Goal: Task Accomplishment & Management: Manage account settings

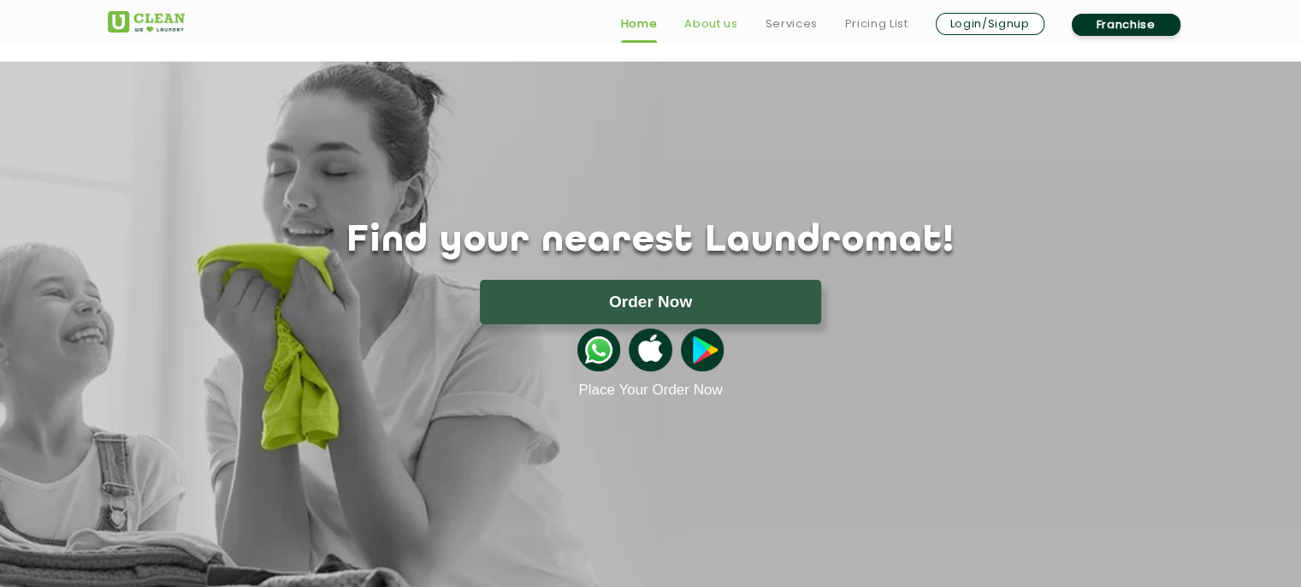
click at [732, 25] on link "About us" at bounding box center [710, 24] width 53 height 21
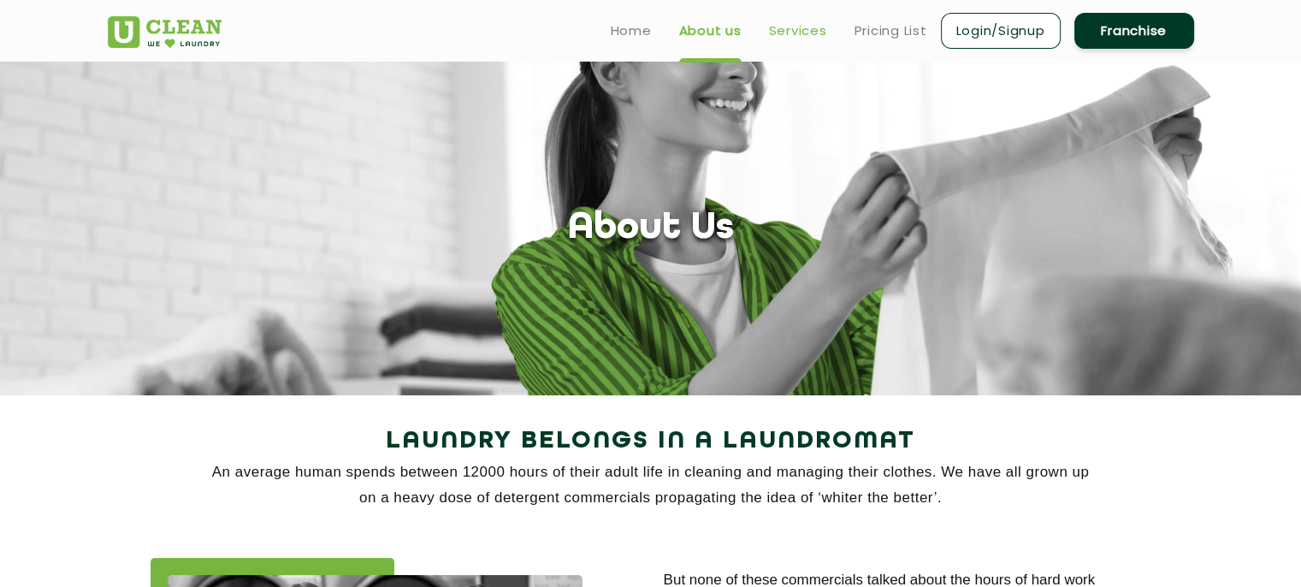
click at [795, 39] on link "Services" at bounding box center [798, 31] width 58 height 21
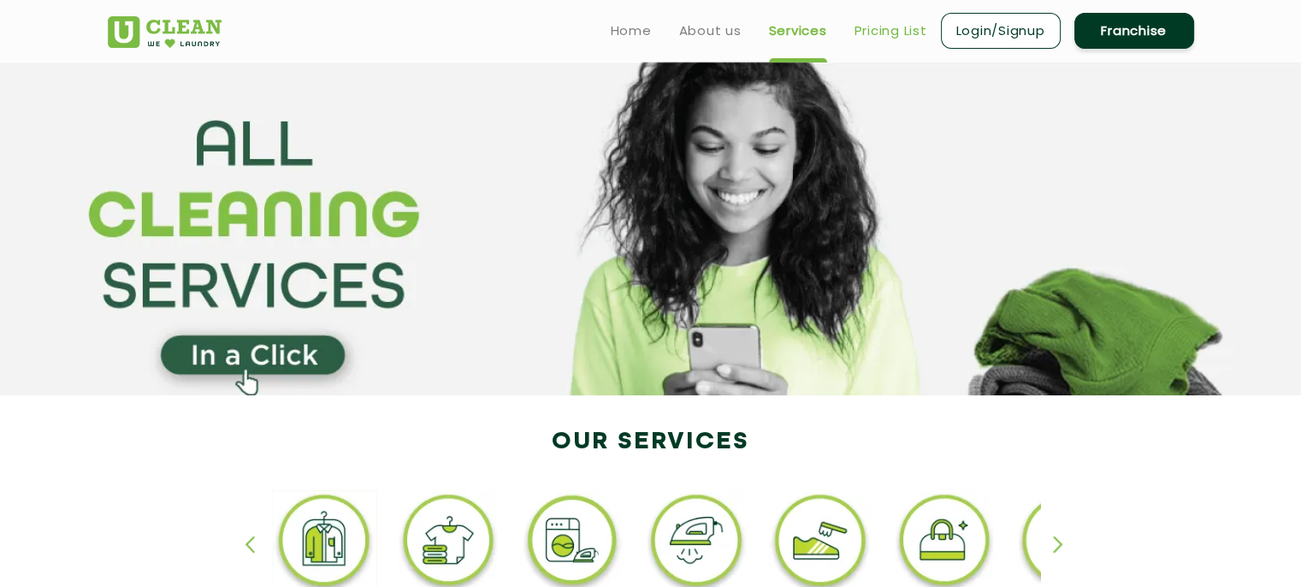
click at [893, 31] on link "Pricing List" at bounding box center [890, 31] width 73 height 21
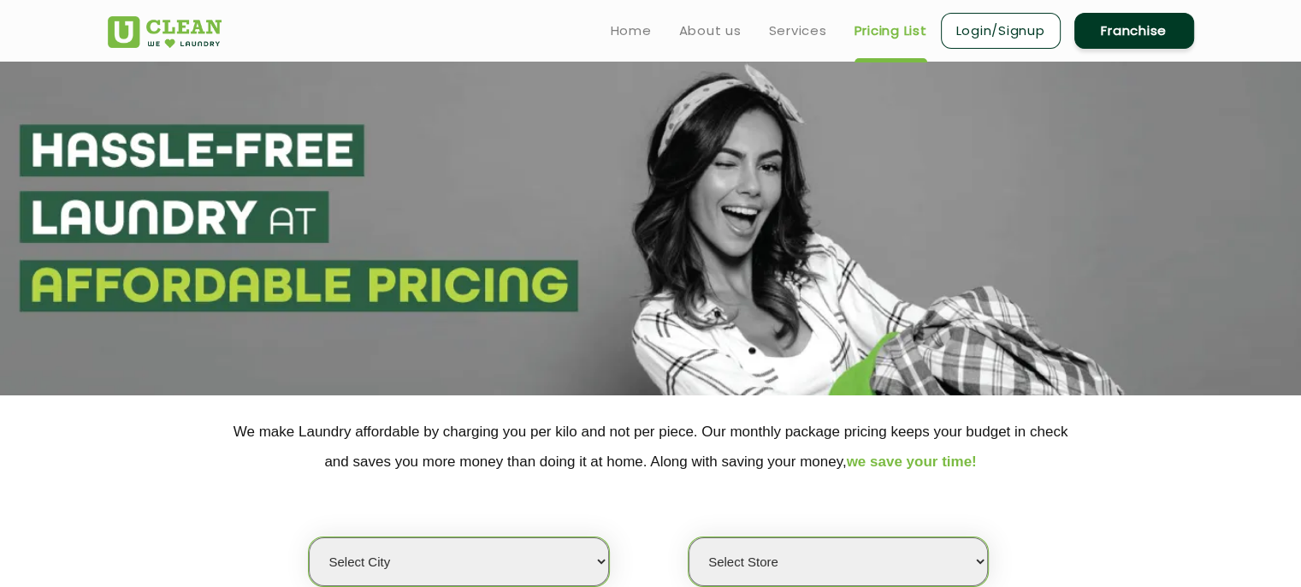
click at [167, 29] on img at bounding box center [165, 32] width 114 height 32
click at [978, 39] on link "Login/Signup" at bounding box center [1001, 31] width 120 height 36
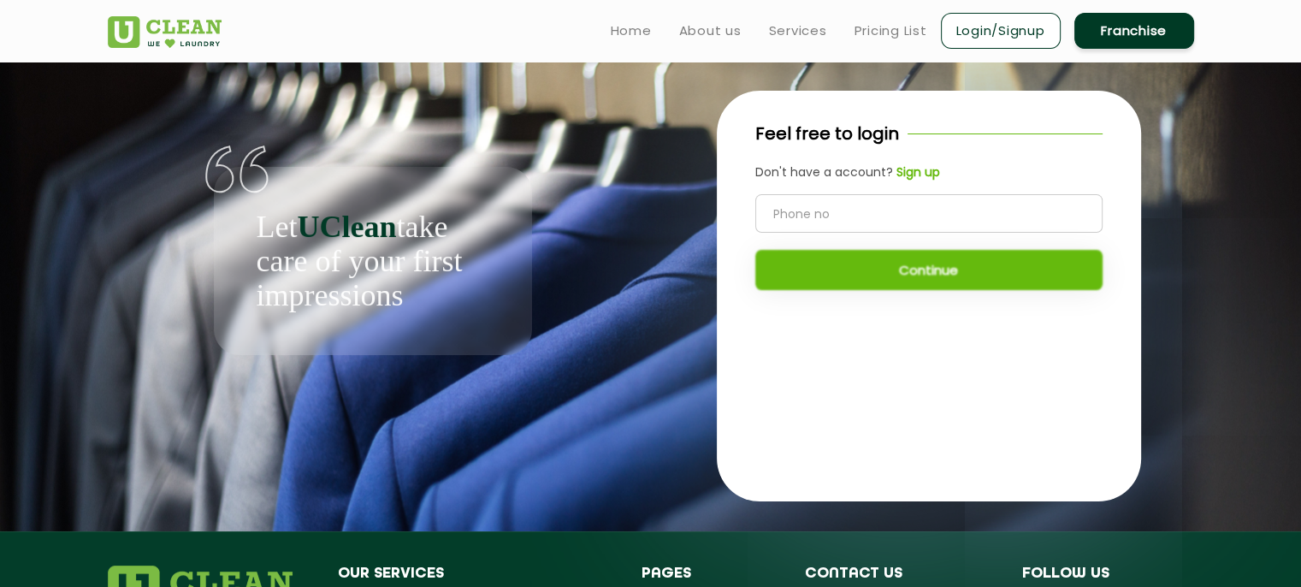
click at [799, 201] on input "tel" at bounding box center [928, 213] width 347 height 38
type input "9516303524"
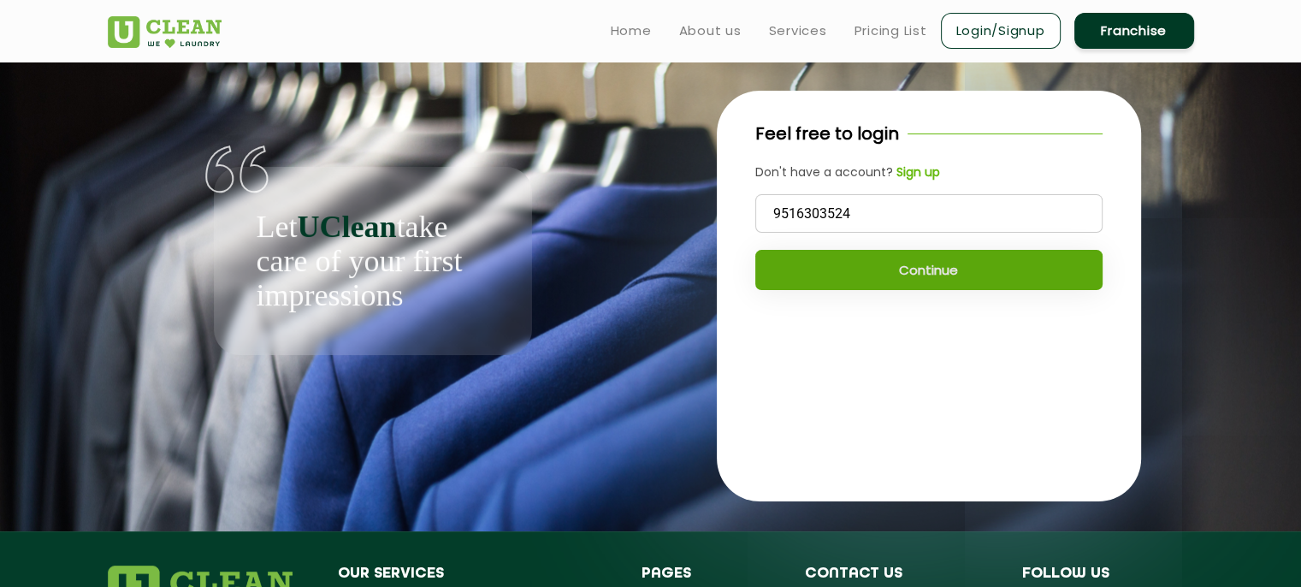
click at [799, 278] on button "Continue" at bounding box center [928, 270] width 347 height 40
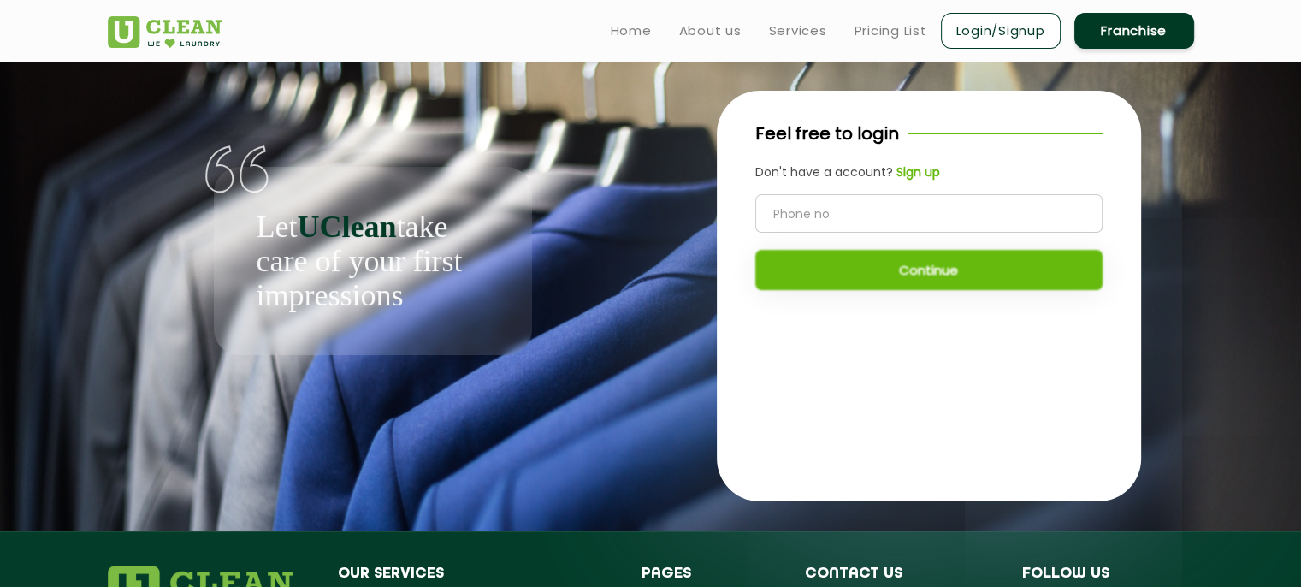
click at [854, 216] on input "tel" at bounding box center [928, 213] width 347 height 38
type input "9516303424"
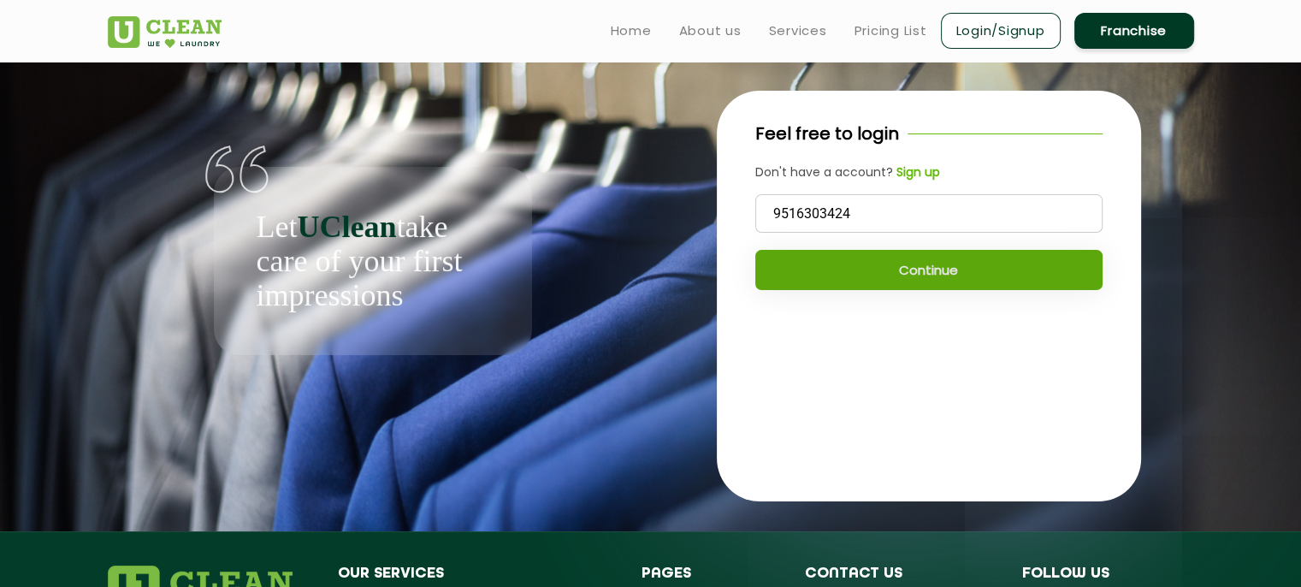
click at [861, 280] on button "Continue" at bounding box center [928, 270] width 347 height 40
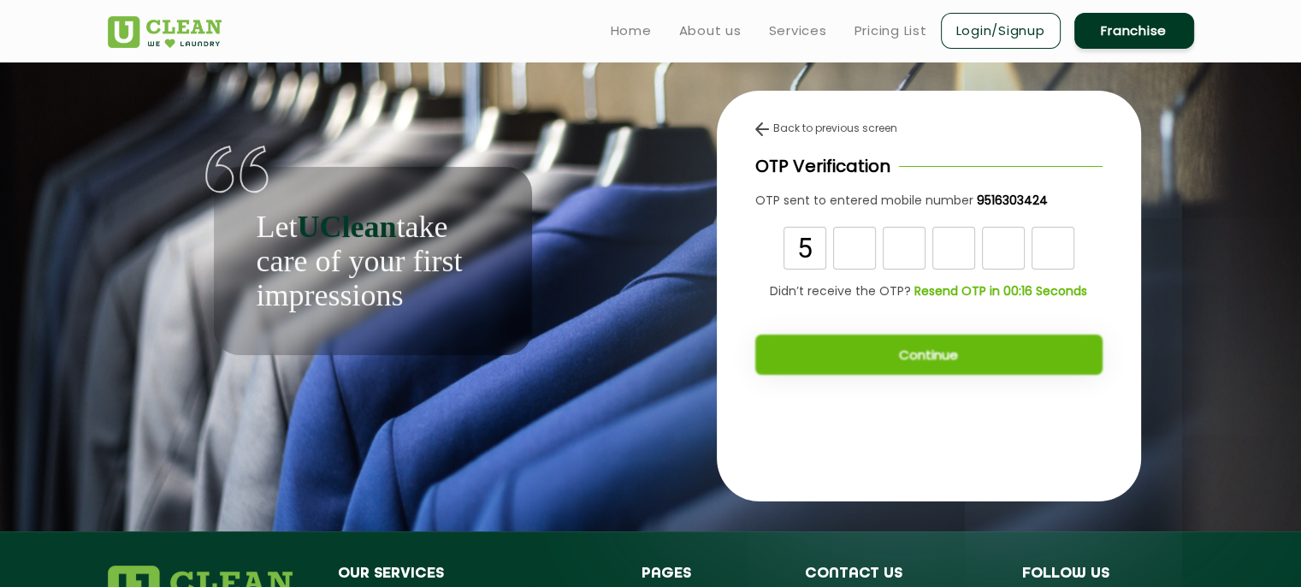
type input "5"
type input "0"
type input "9"
type input "2"
type input "4"
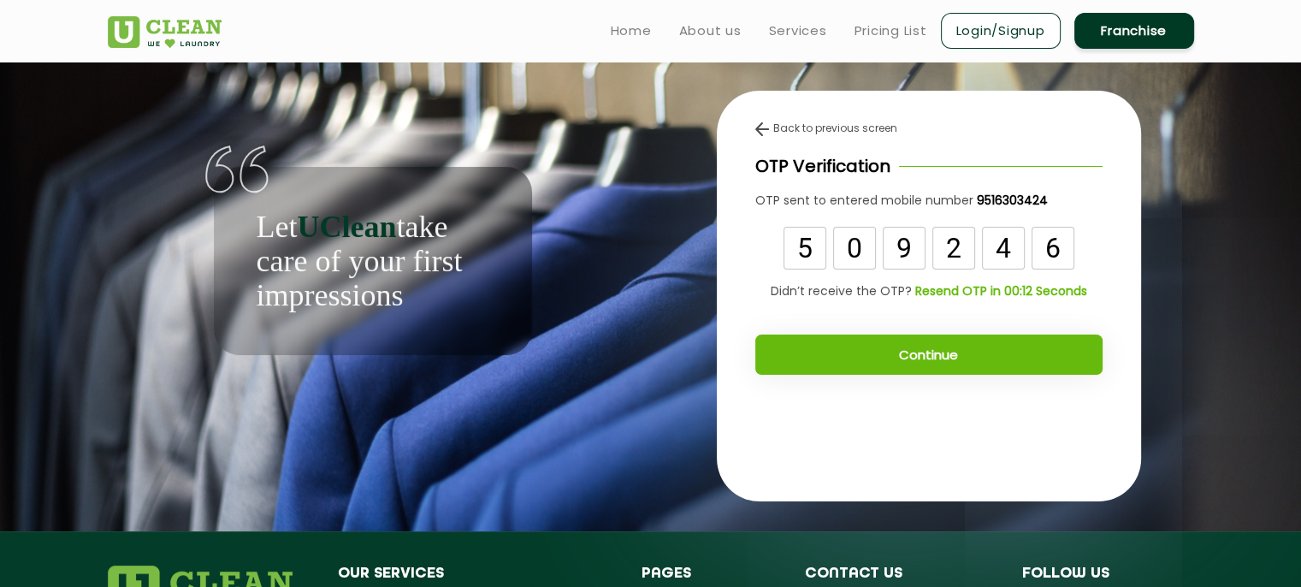
type input "6"
click at [884, 346] on button "Continue" at bounding box center [928, 354] width 347 height 40
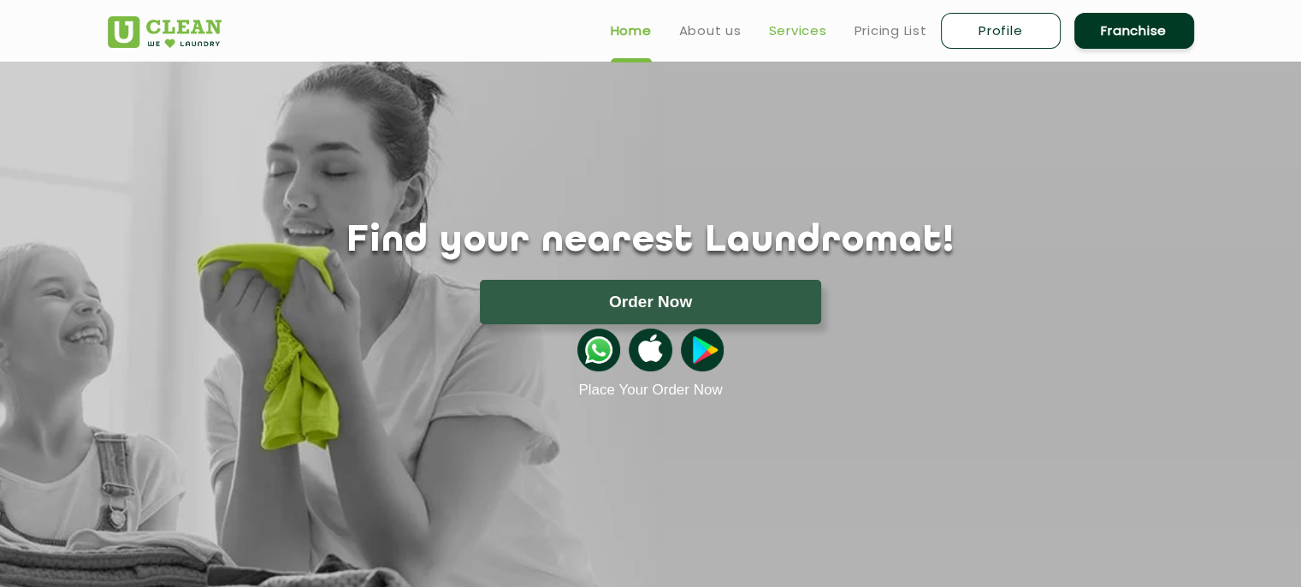
click at [818, 26] on link "Services" at bounding box center [798, 31] width 58 height 21
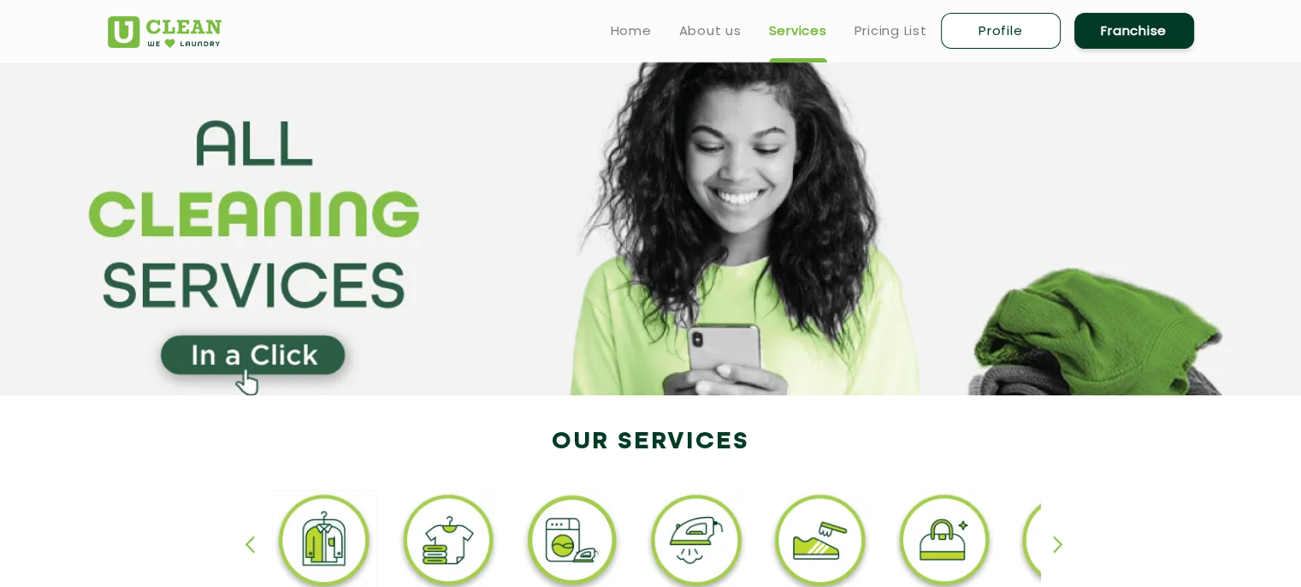
click at [974, 32] on link "Profile" at bounding box center [1001, 31] width 120 height 36
select select
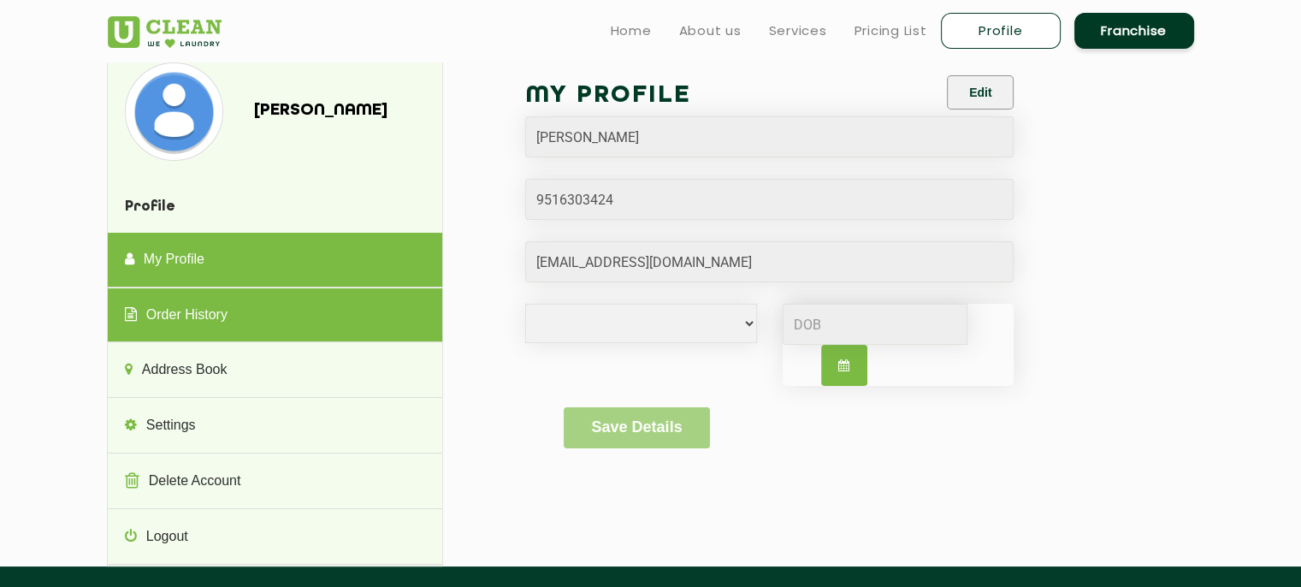
click at [301, 300] on link "Order History" at bounding box center [275, 315] width 334 height 55
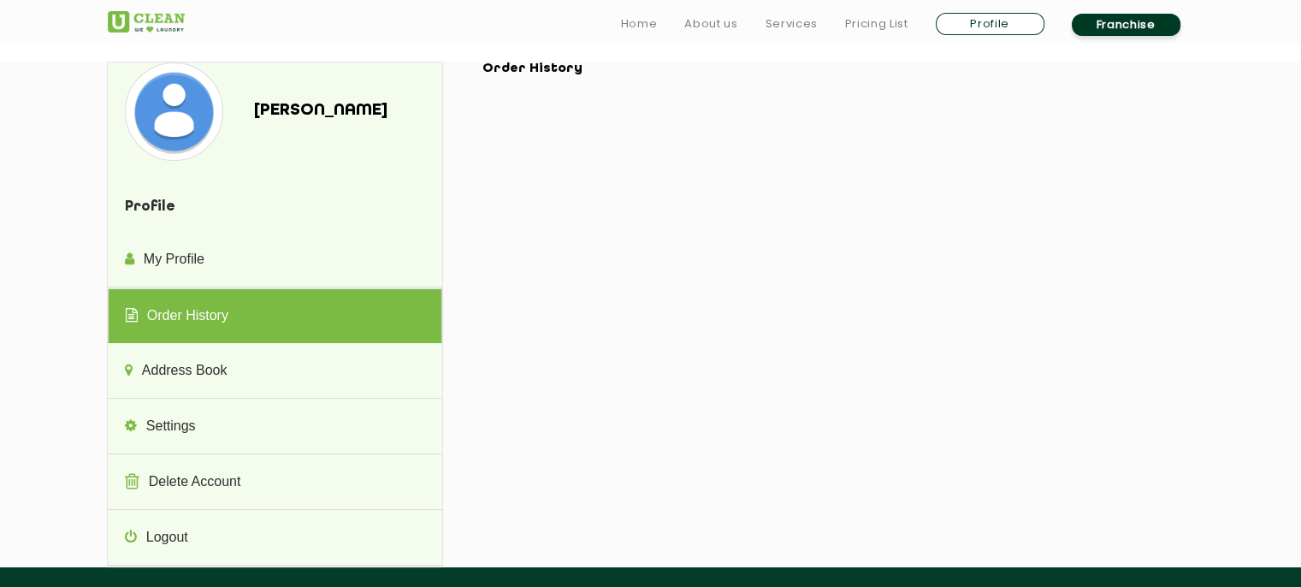
scroll to position [51, 0]
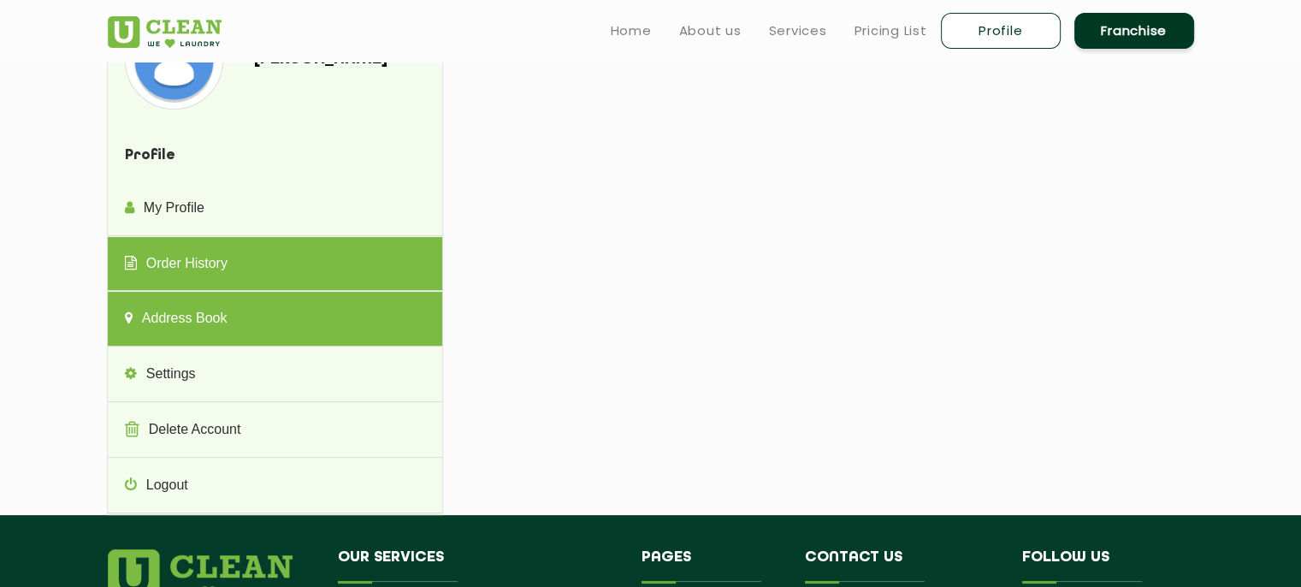
click at [298, 326] on link "Address Book" at bounding box center [275, 319] width 334 height 55
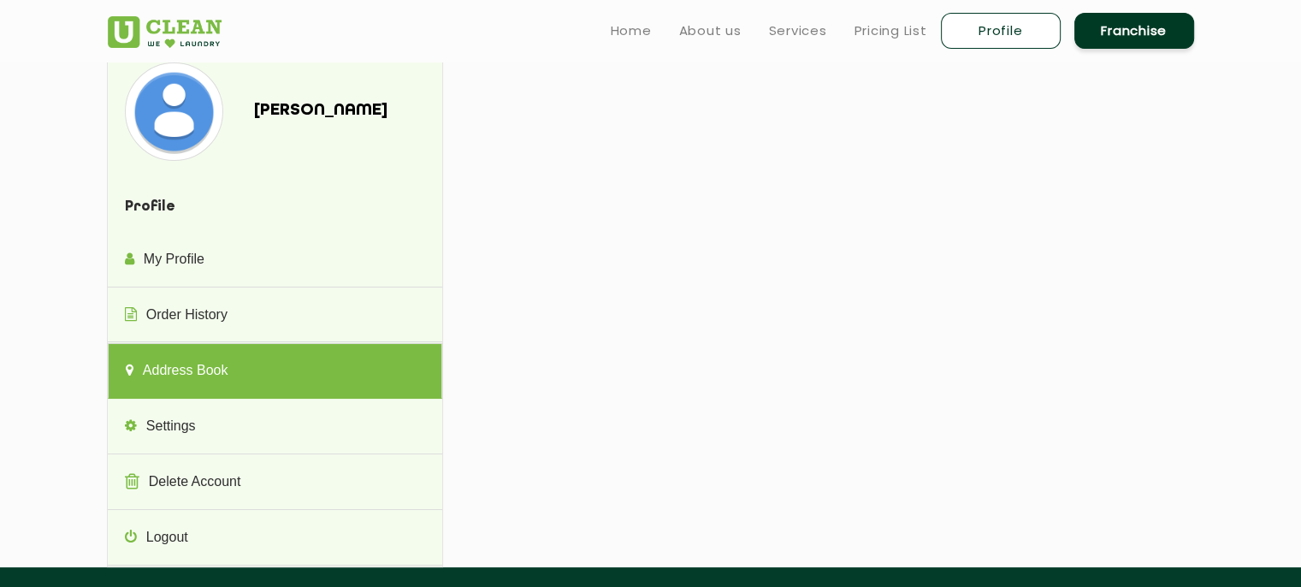
scroll to position [0, 0]
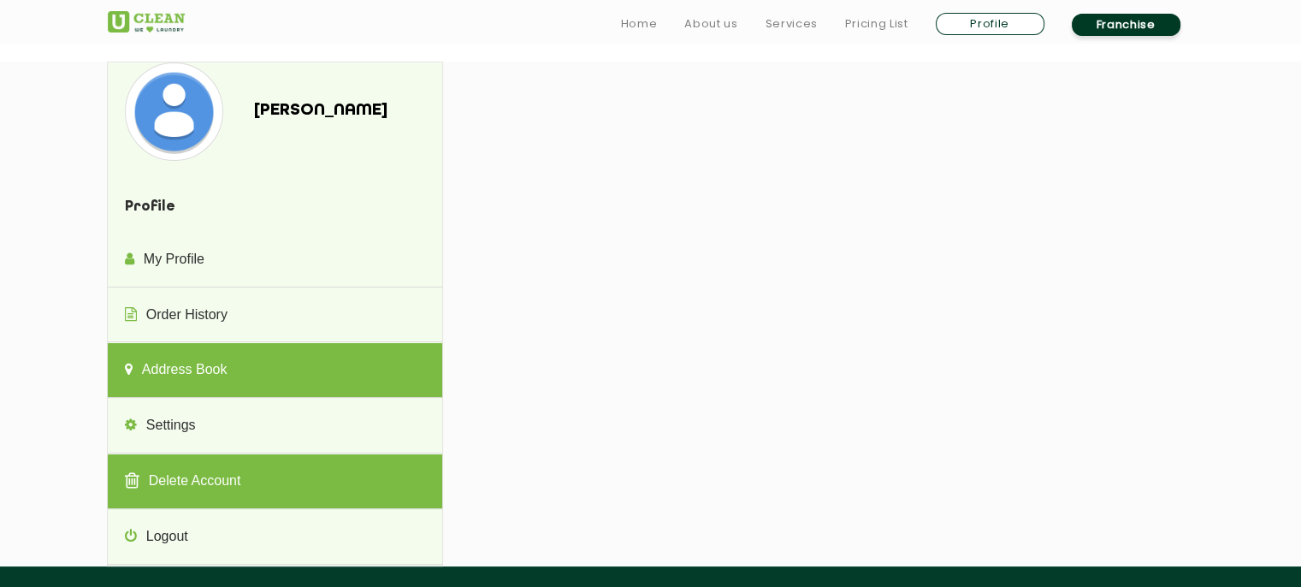
click at [309, 474] on link "Delete Account" at bounding box center [275, 481] width 334 height 55
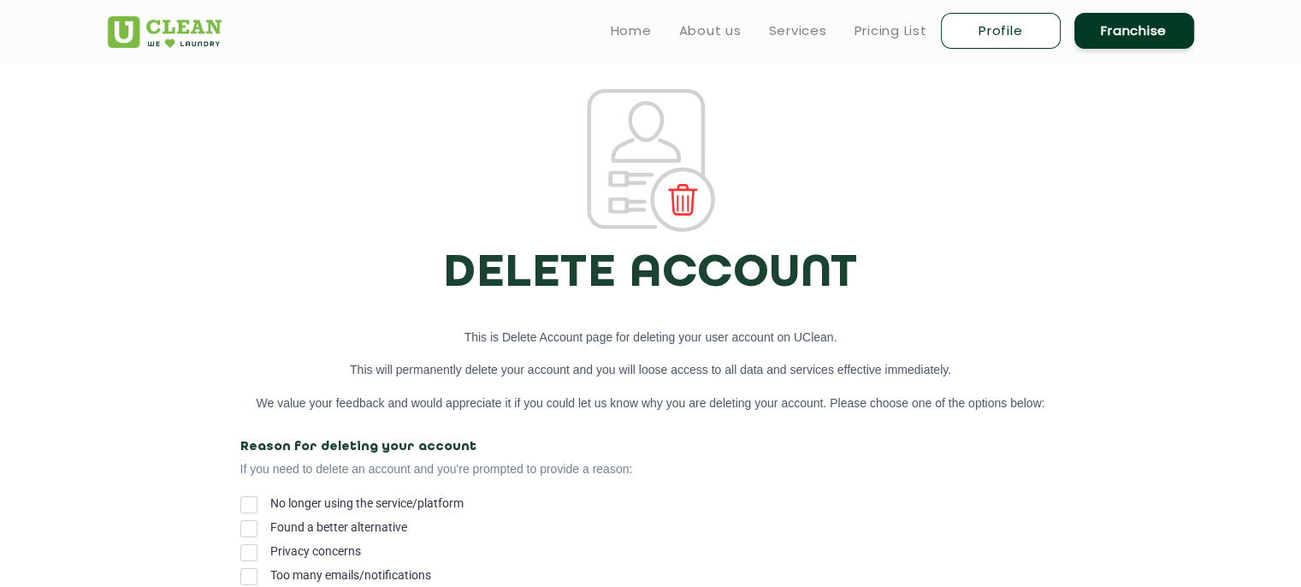
select select
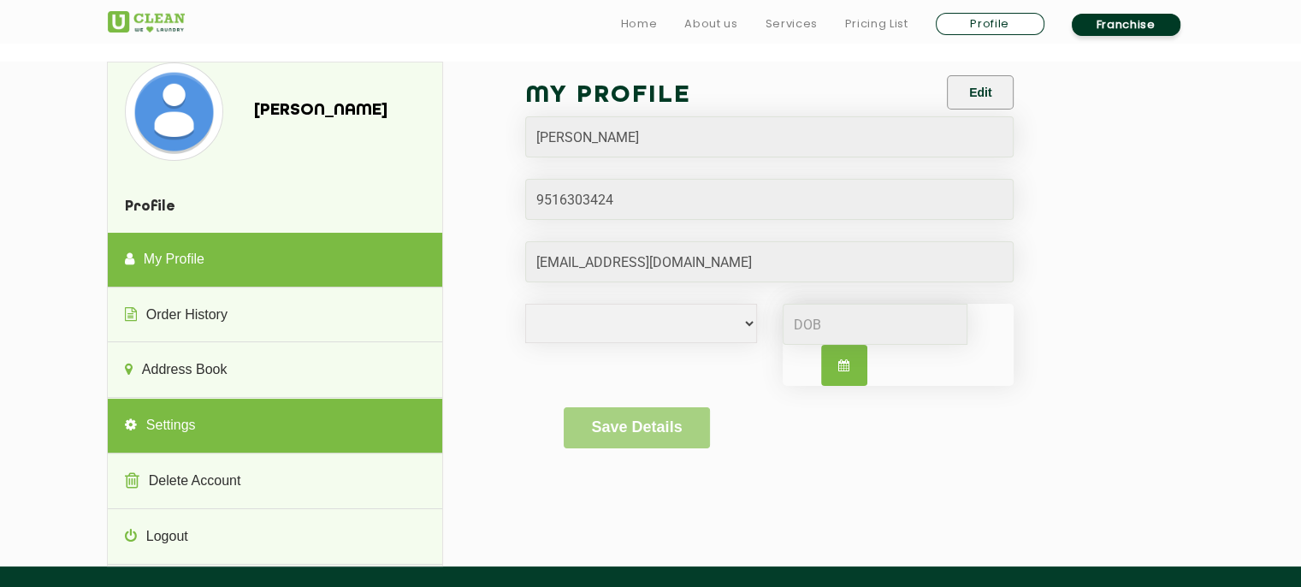
click at [281, 448] on link "Settings" at bounding box center [275, 426] width 334 height 55
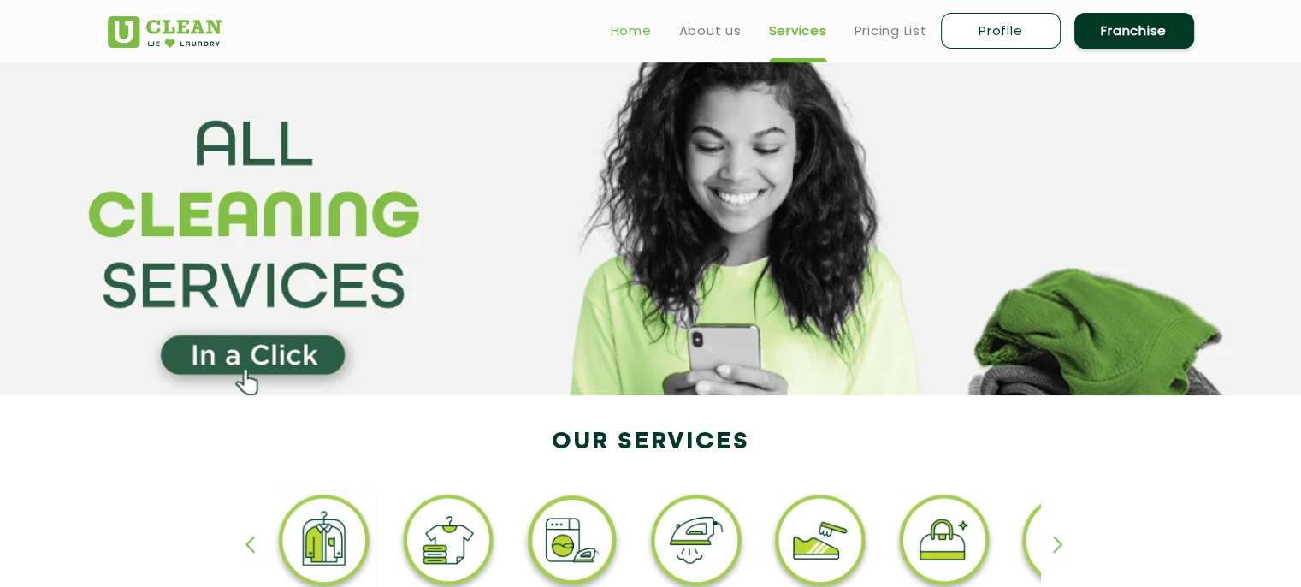
click at [636, 33] on link "Home" at bounding box center [631, 31] width 41 height 21
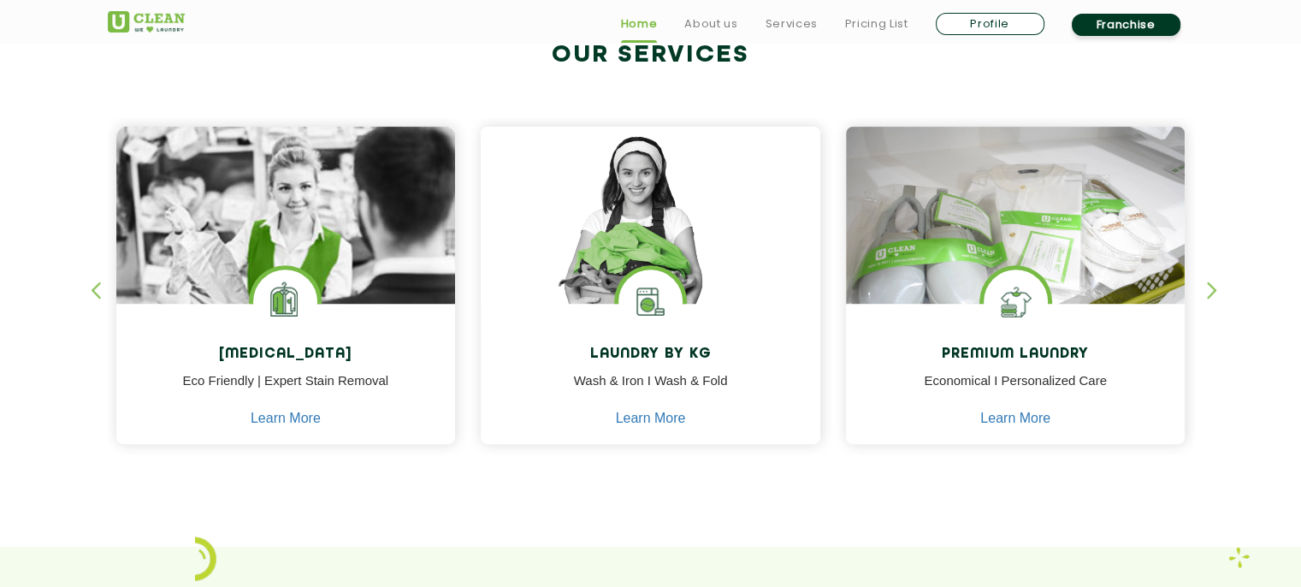
scroll to position [694, 0]
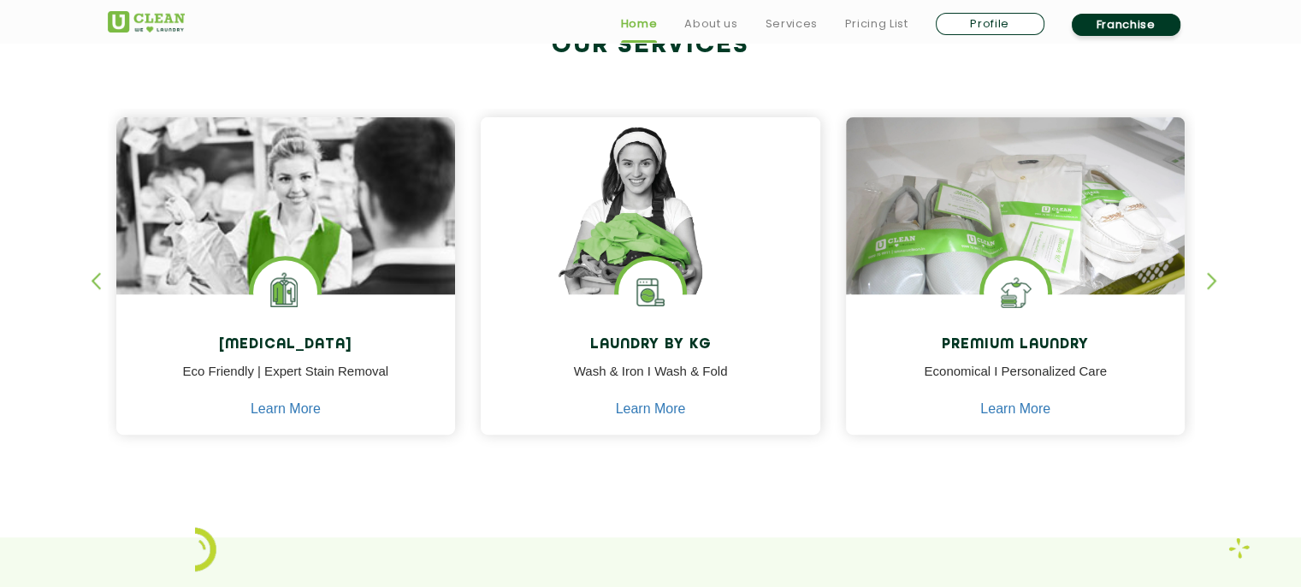
click at [1207, 277] on div "button" at bounding box center [1220, 295] width 26 height 47
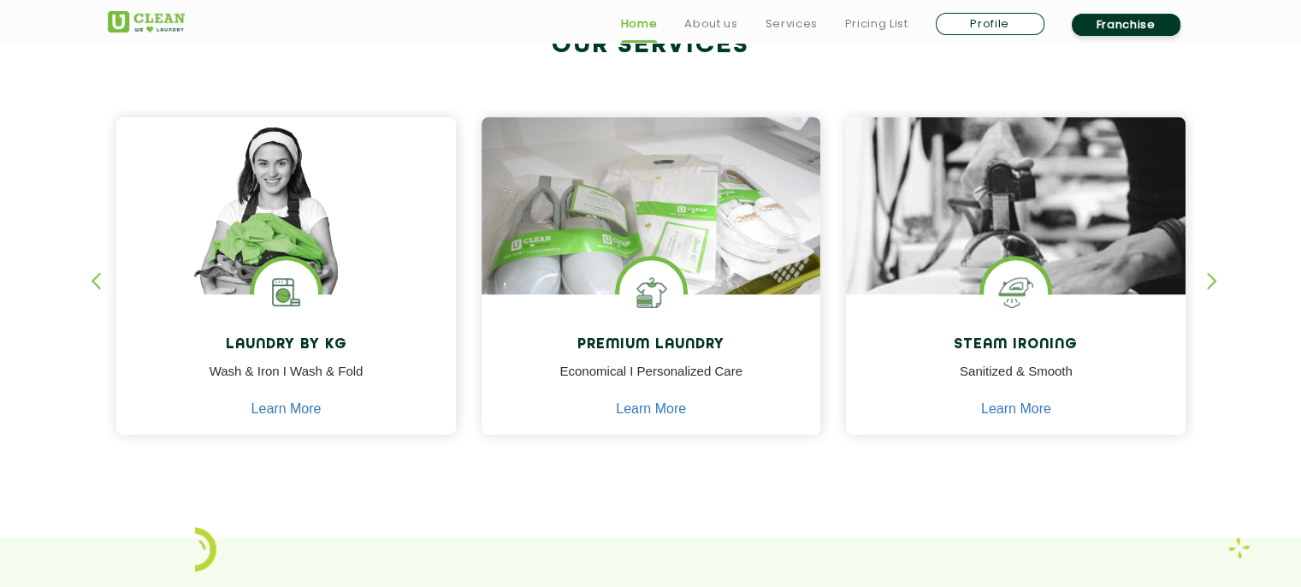
click at [1207, 277] on div "button" at bounding box center [1220, 295] width 26 height 47
click at [1210, 275] on div "button" at bounding box center [1220, 295] width 26 height 47
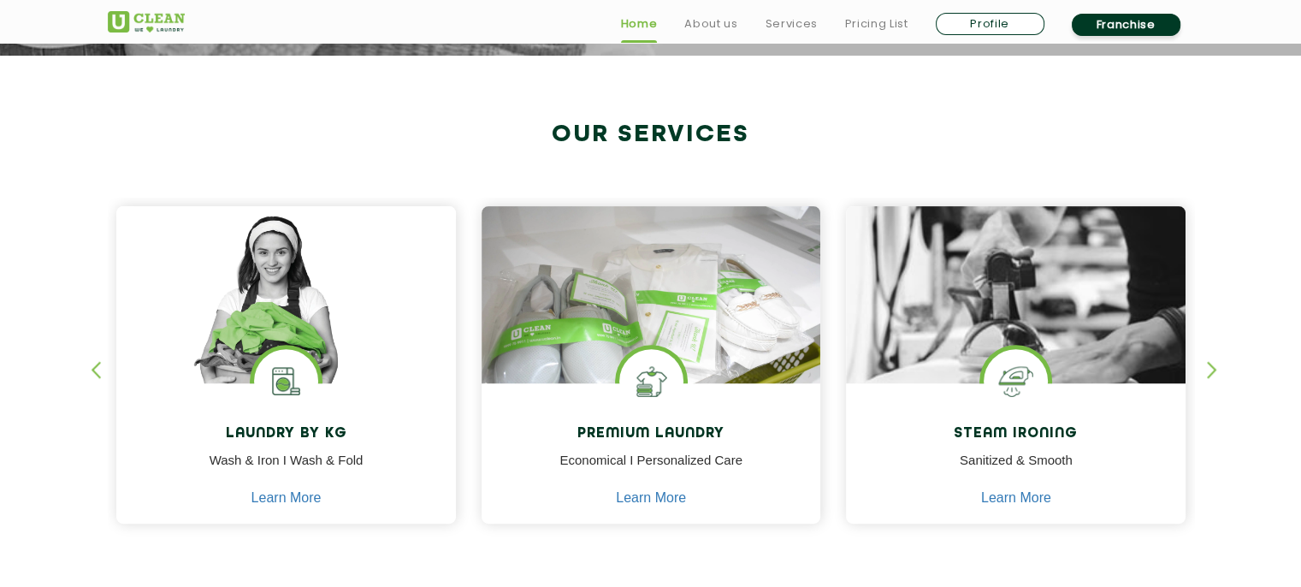
scroll to position [606, 0]
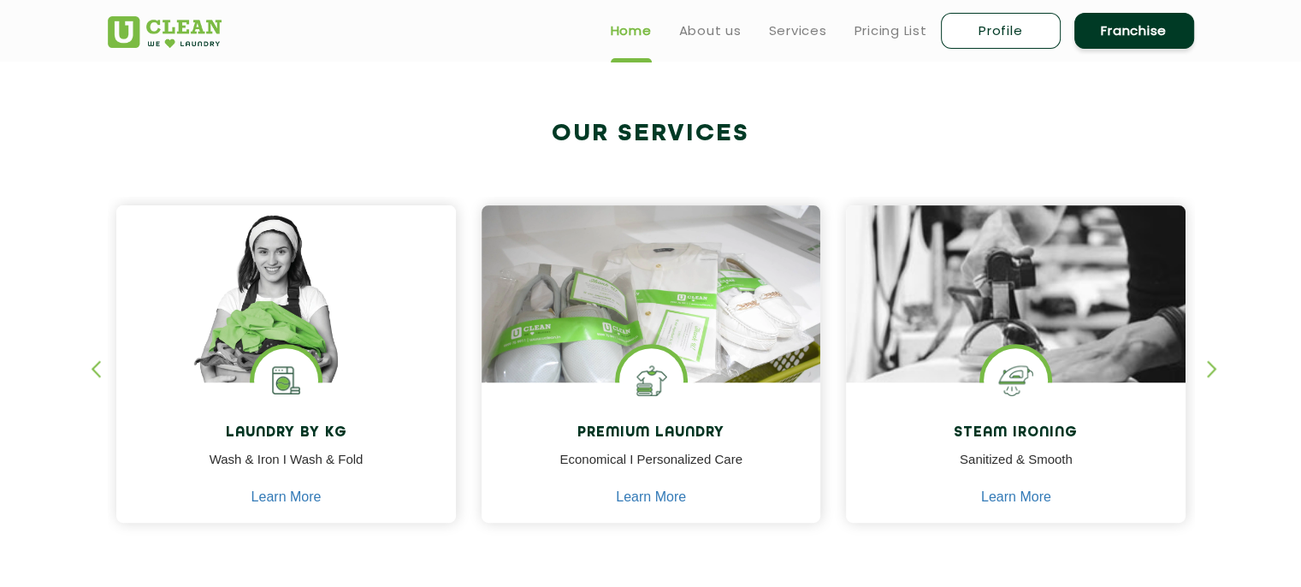
click at [1202, 375] on div "Dry Cleaning Eco Friendly | Expert Stain Removal Learn More Dry Cleaning Eco Fr…" at bounding box center [651, 348] width 1112 height 423
click at [1221, 374] on div "button" at bounding box center [1220, 383] width 26 height 47
click at [1210, 366] on div "button" at bounding box center [1220, 383] width 26 height 47
click at [98, 376] on div "button" at bounding box center [104, 383] width 26 height 47
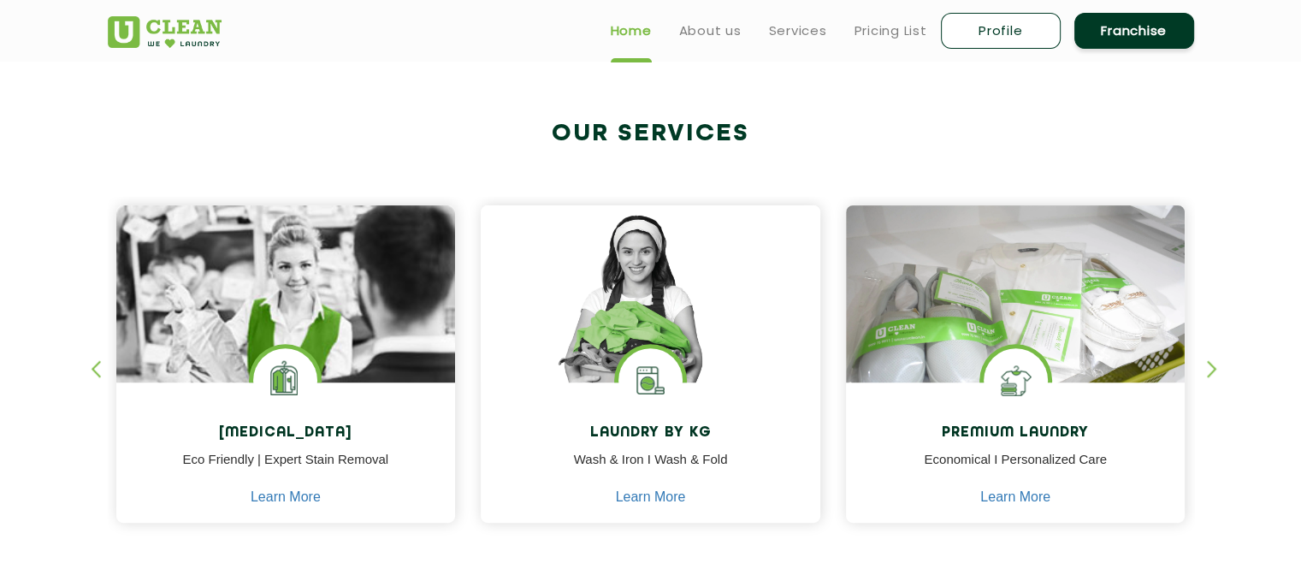
click at [98, 376] on div "button" at bounding box center [104, 383] width 26 height 47
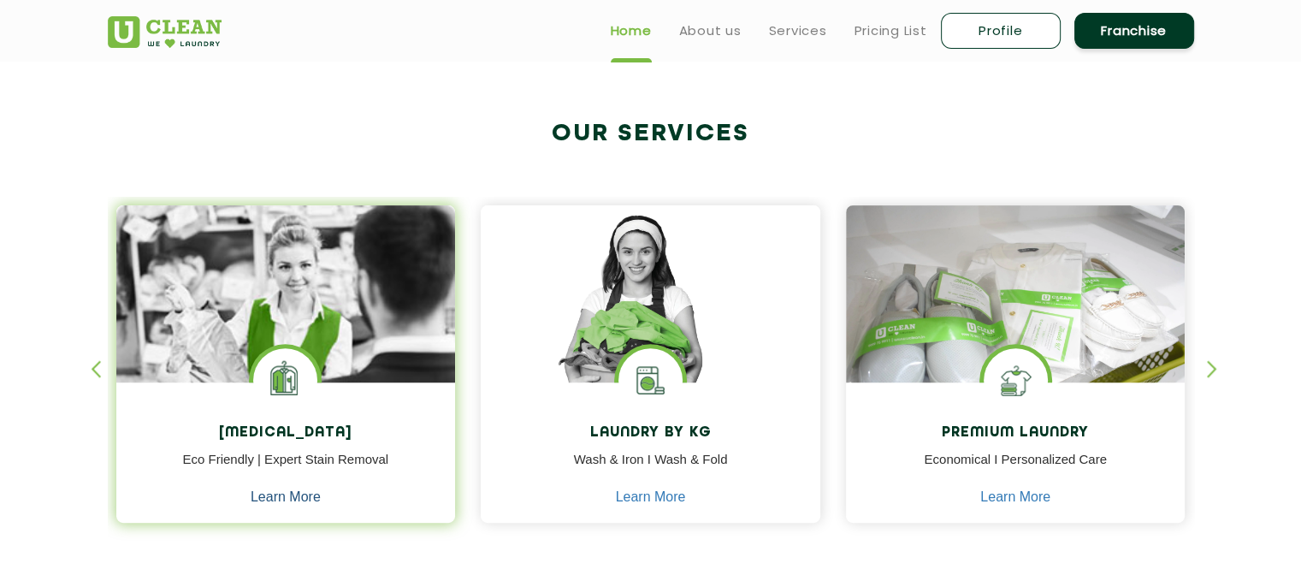
drag, startPoint x: 282, startPoint y: 507, endPoint x: 277, endPoint y: 495, distance: 13.0
click at [277, 495] on link "Learn More" at bounding box center [286, 496] width 70 height 15
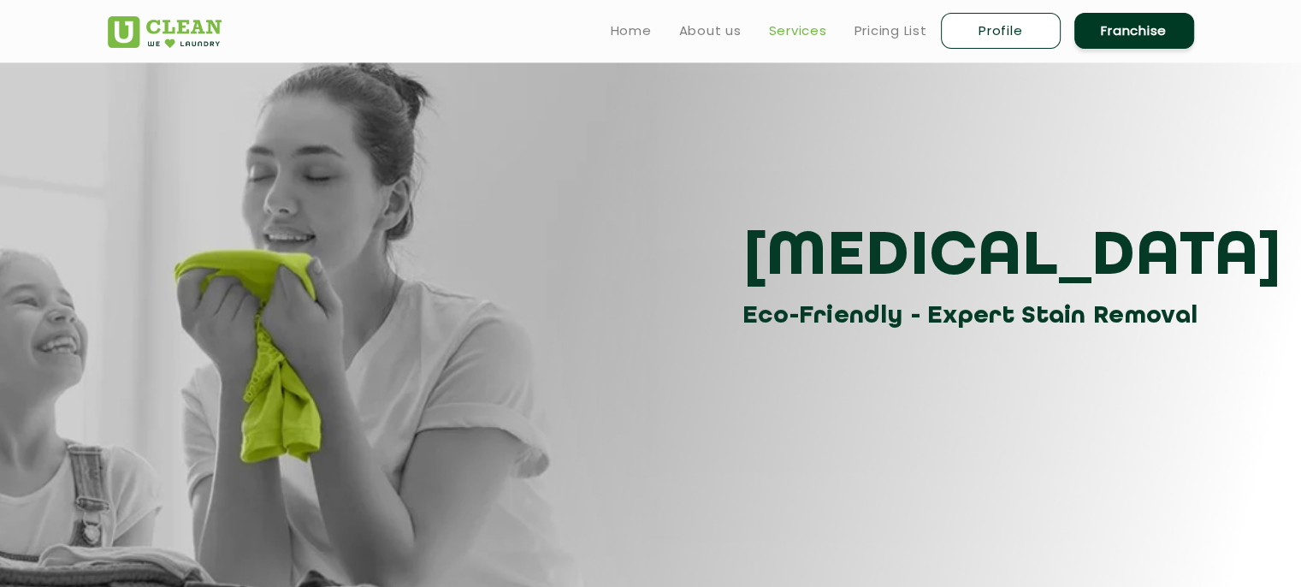
click at [792, 28] on link "Services" at bounding box center [798, 31] width 58 height 21
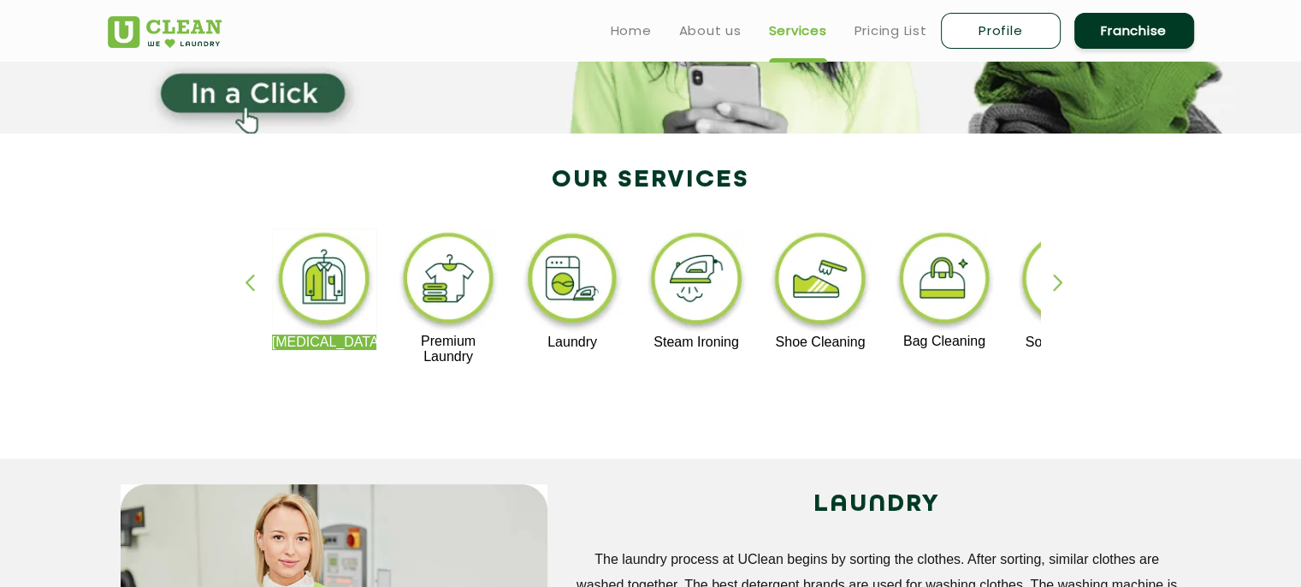
scroll to position [263, 0]
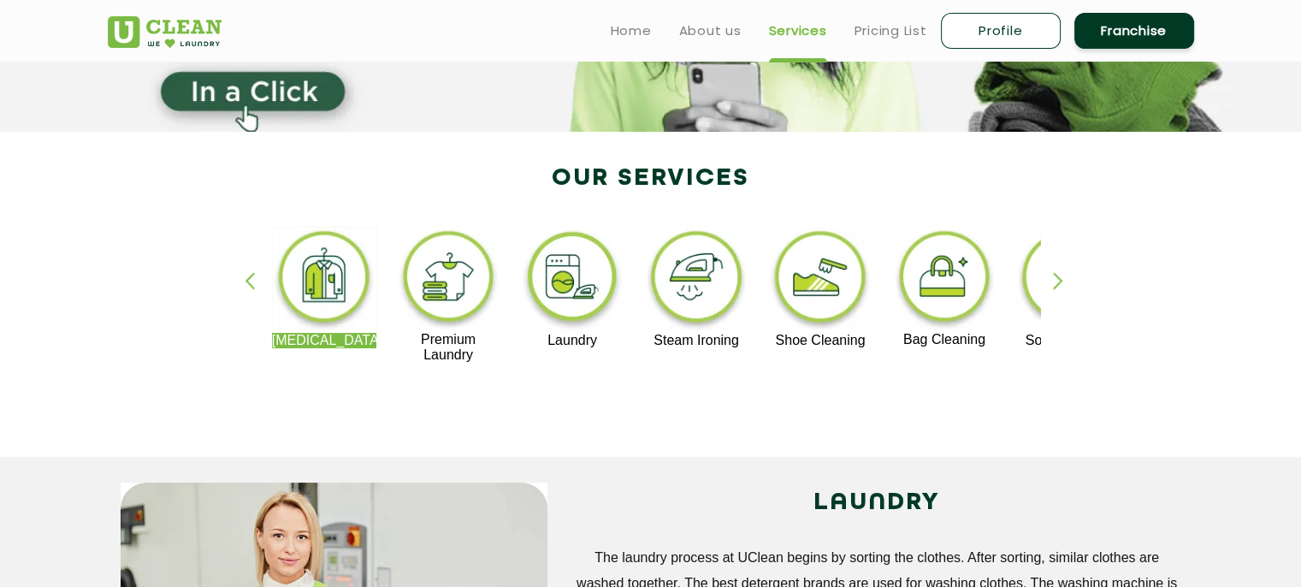
click at [306, 278] on img at bounding box center [324, 280] width 105 height 106
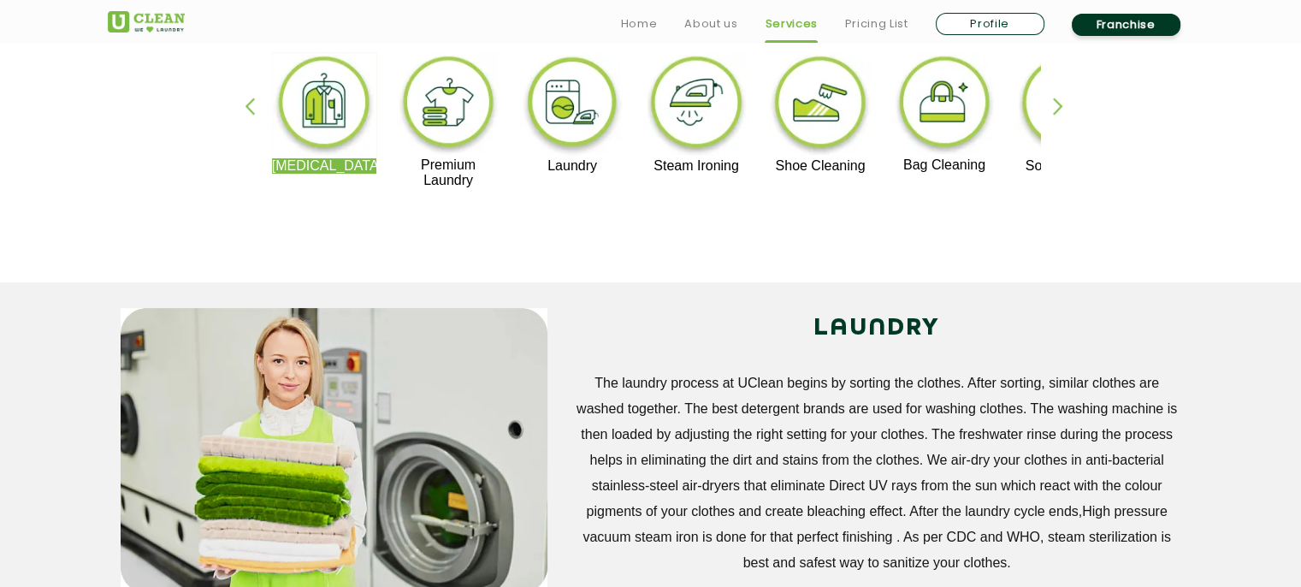
scroll to position [446, 0]
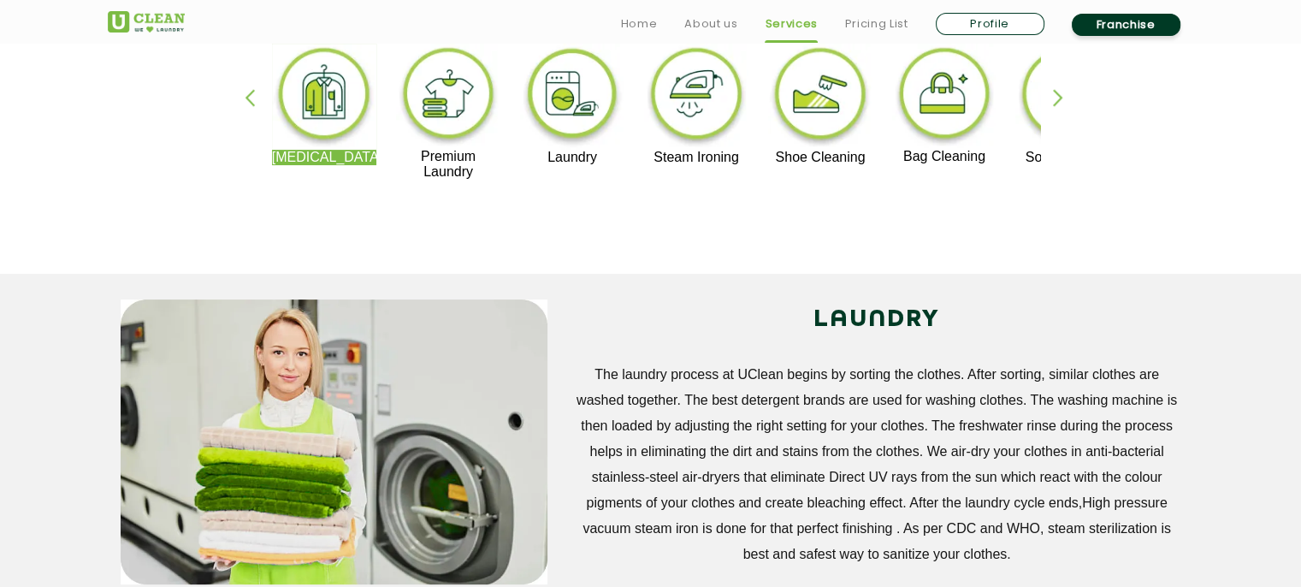
click at [1044, 100] on div "Dry Cleaning Premium Laundry Laundry Steam Ironing Shoe Cleaning Bag Cleaning S…" at bounding box center [651, 120] width 1112 height 308
click at [1056, 100] on div "button" at bounding box center [1066, 112] width 26 height 47
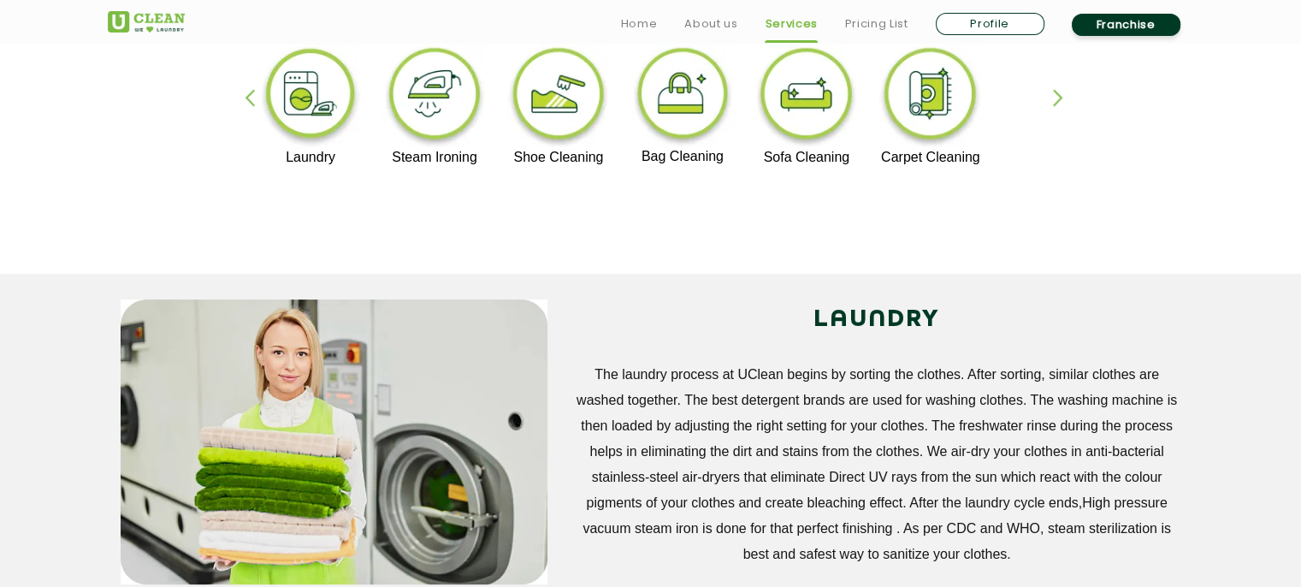
click at [1056, 100] on div "button" at bounding box center [1066, 112] width 26 height 47
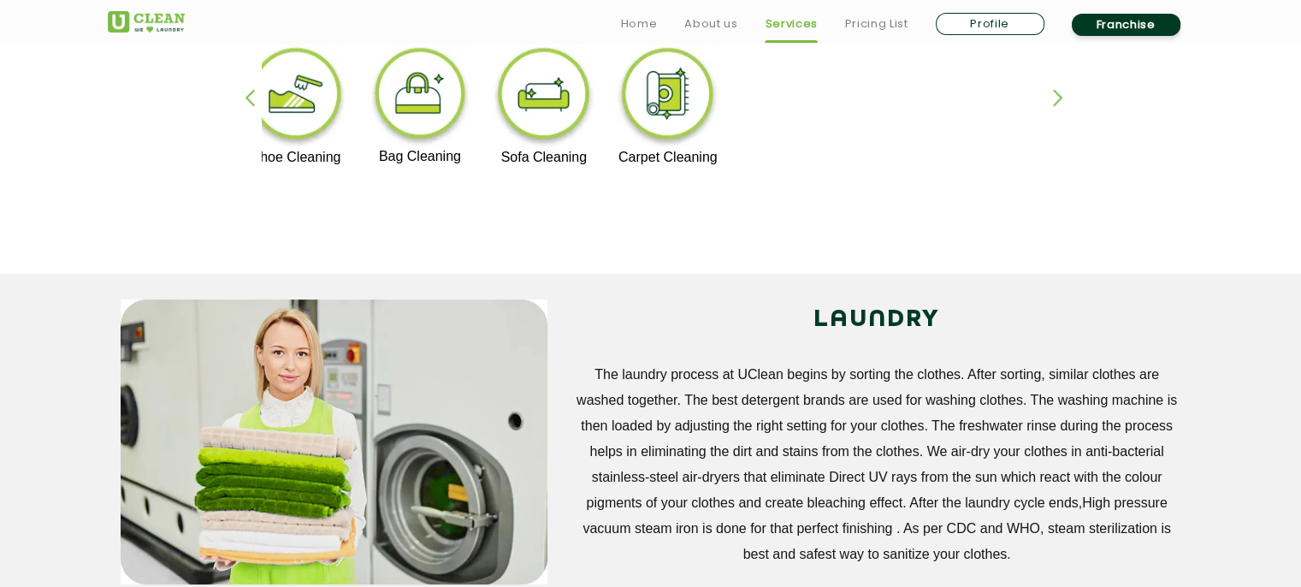
click at [1056, 100] on div "button" at bounding box center [1066, 112] width 26 height 47
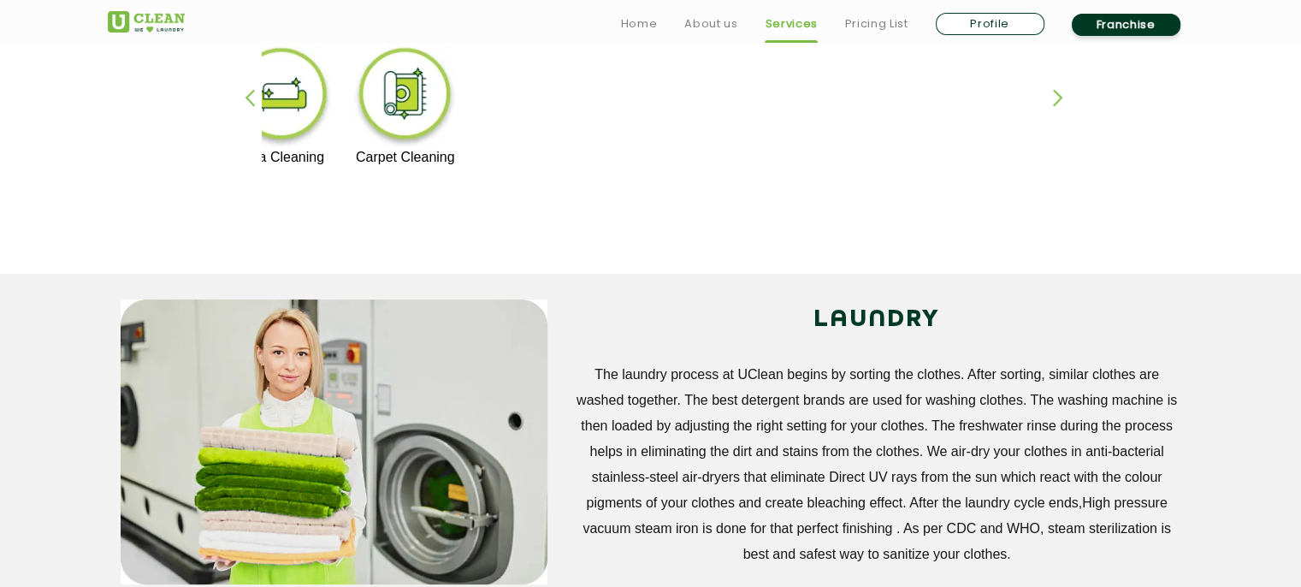
click at [253, 102] on div "button" at bounding box center [258, 112] width 26 height 47
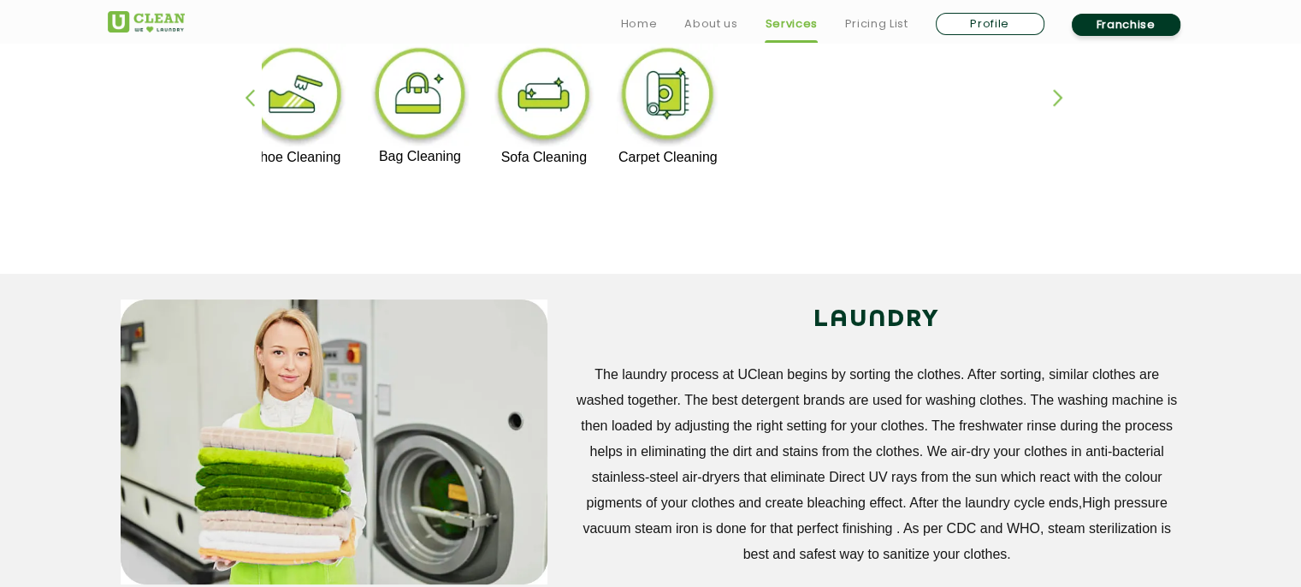
click at [253, 102] on div "button" at bounding box center [258, 112] width 26 height 47
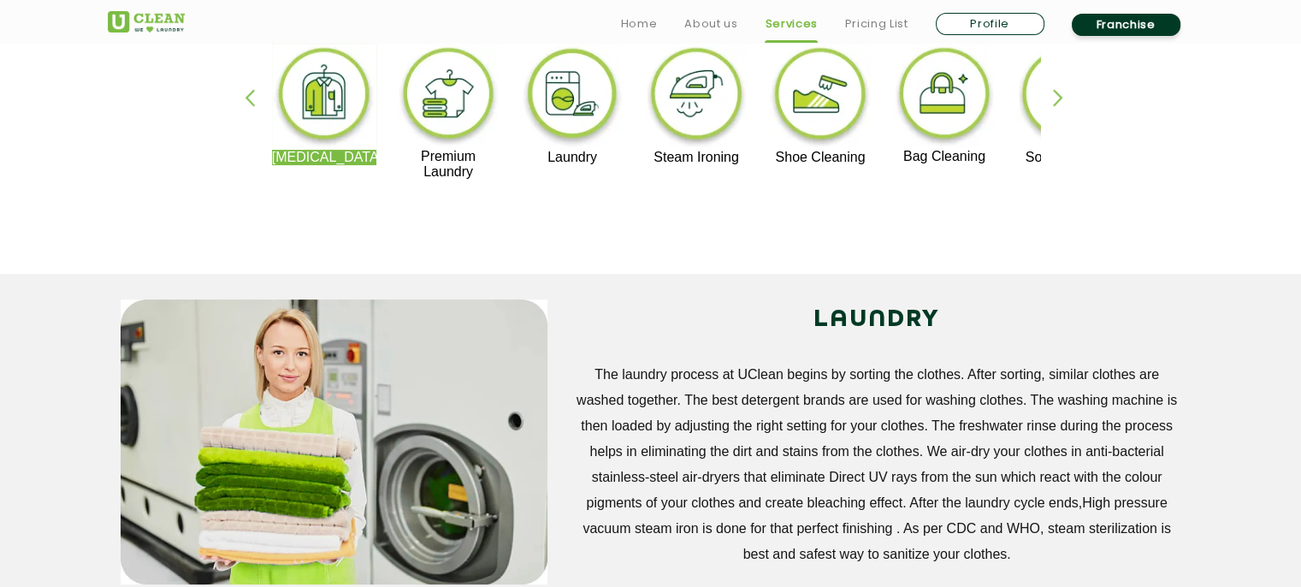
click at [253, 103] on div "button" at bounding box center [258, 112] width 26 height 47
drag, startPoint x: 253, startPoint y: 103, endPoint x: 404, endPoint y: 206, distance: 182.7
click at [404, 206] on div "Dry Cleaning Premium Laundry Laundry Steam Ironing Shoe Cleaning Bag Cleaning S…" at bounding box center [651, 120] width 1112 height 308
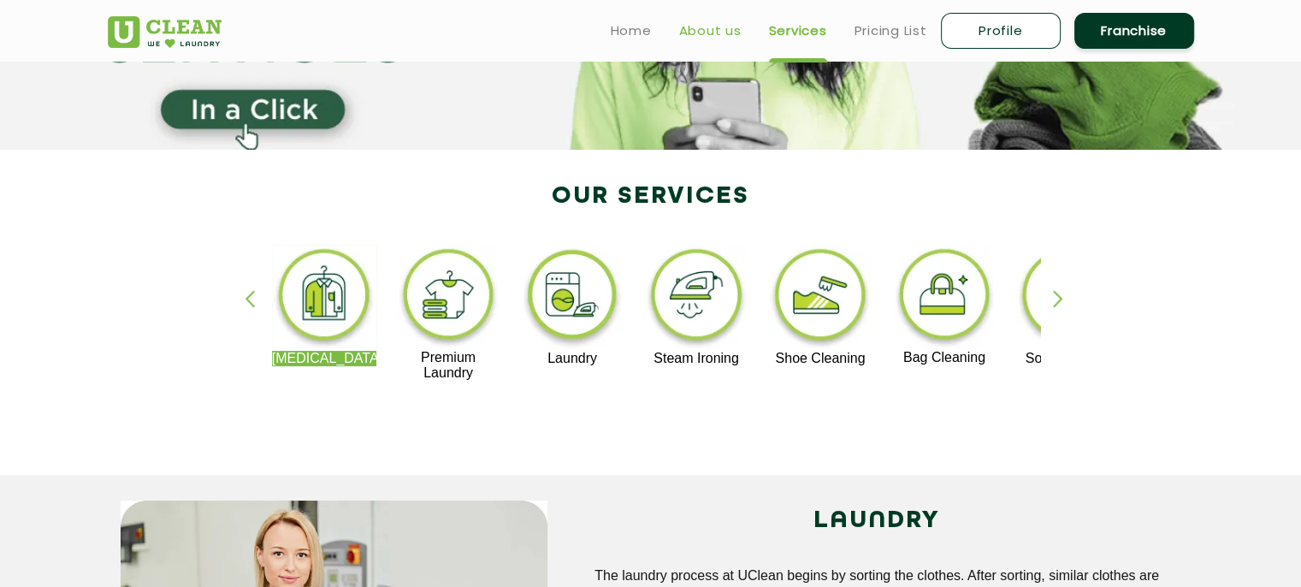
click at [679, 39] on link "About us" at bounding box center [710, 31] width 62 height 21
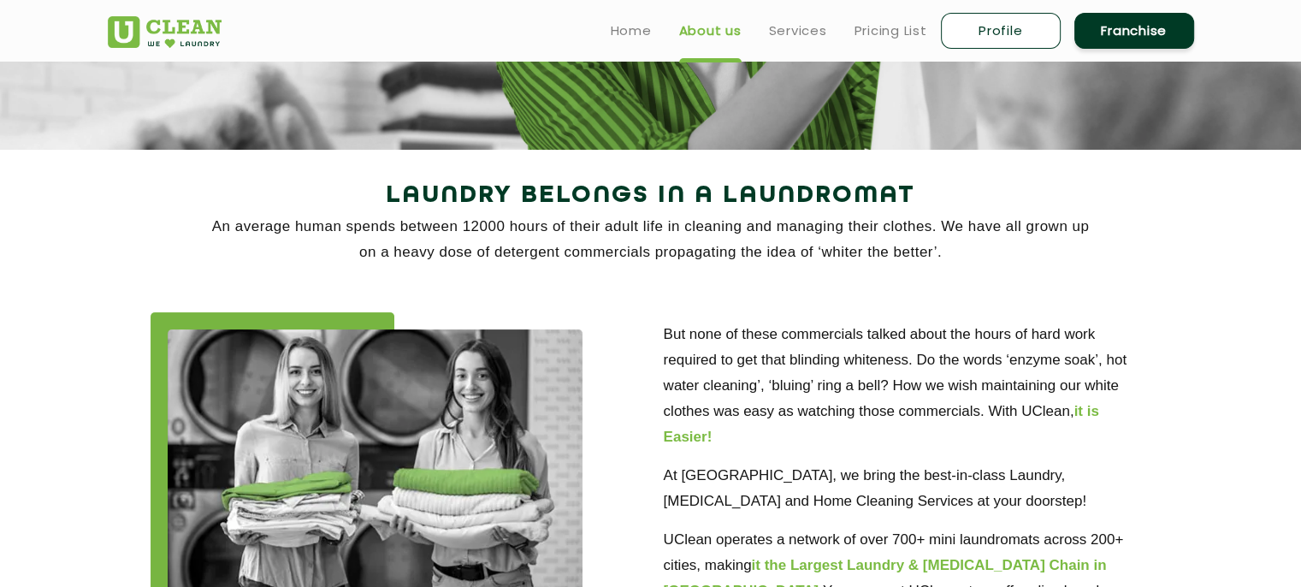
scroll to position [1, 0]
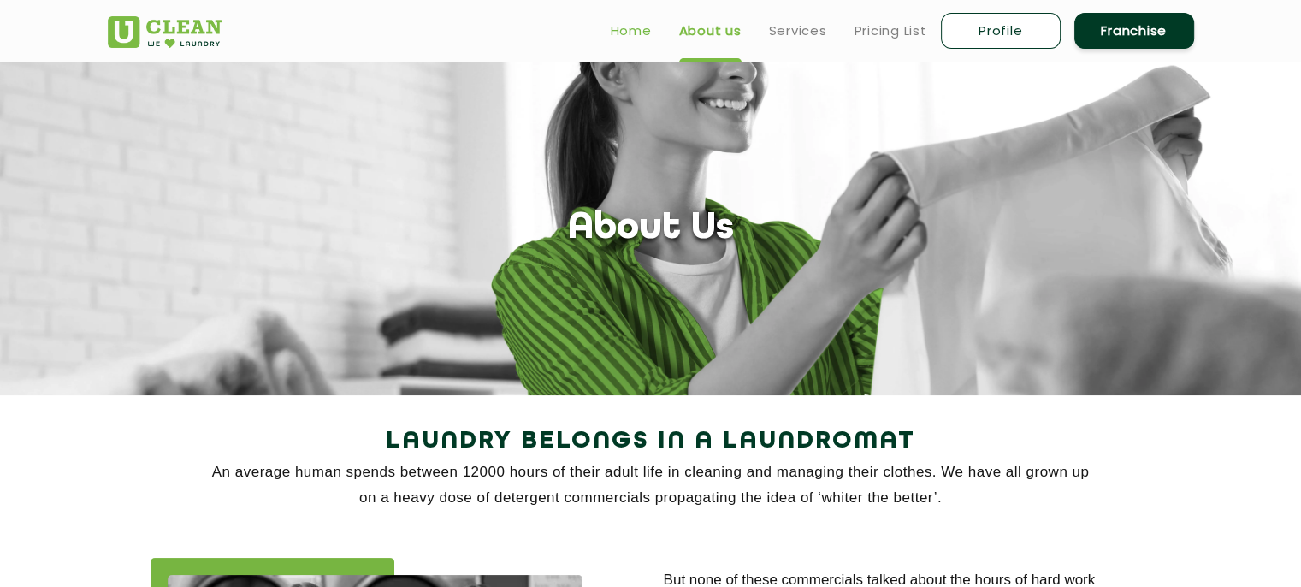
click at [636, 33] on link "Home" at bounding box center [631, 31] width 41 height 21
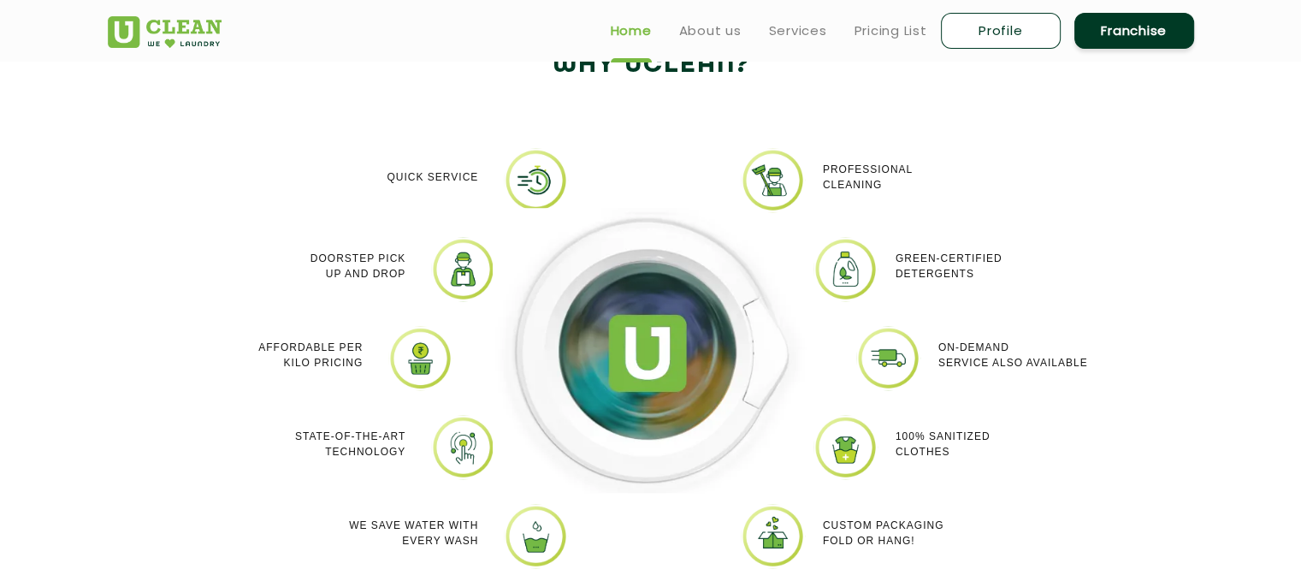
scroll to position [1456, 0]
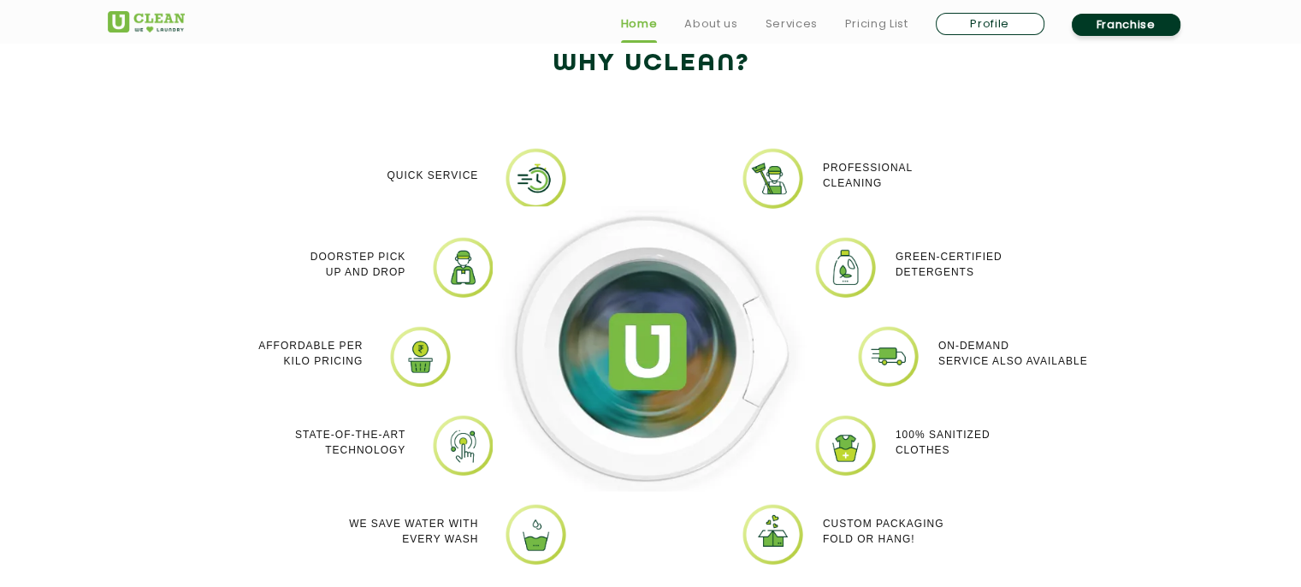
click at [834, 272] on img at bounding box center [845, 267] width 64 height 64
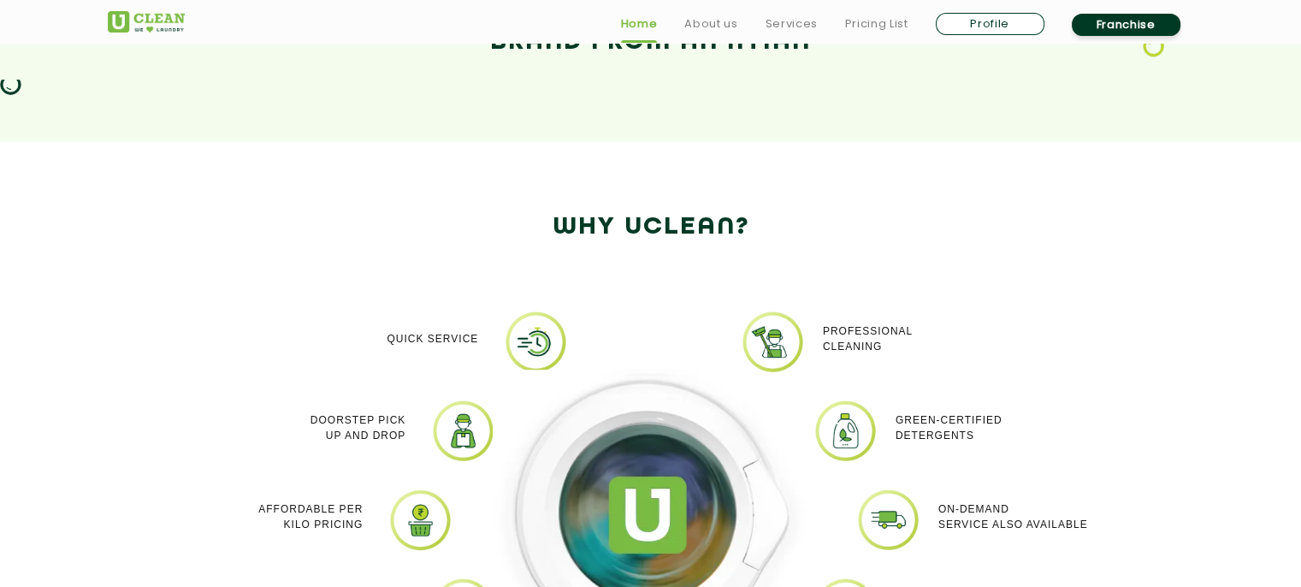
scroll to position [1304, 0]
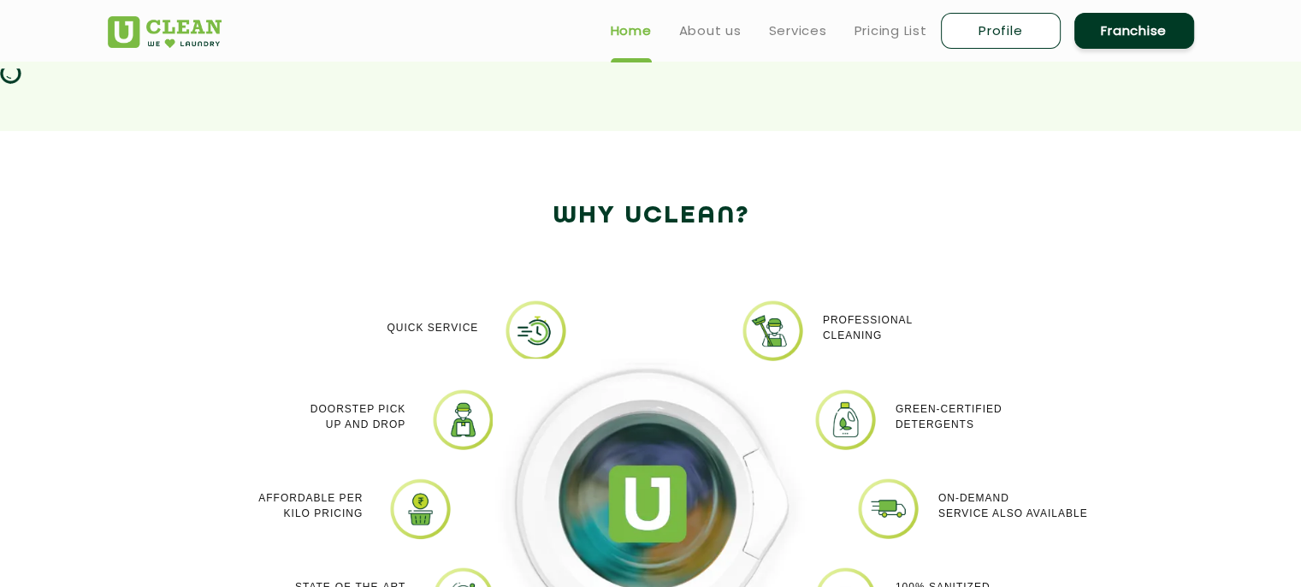
click at [594, 251] on div "Why Uclean?" at bounding box center [651, 234] width 1112 height 77
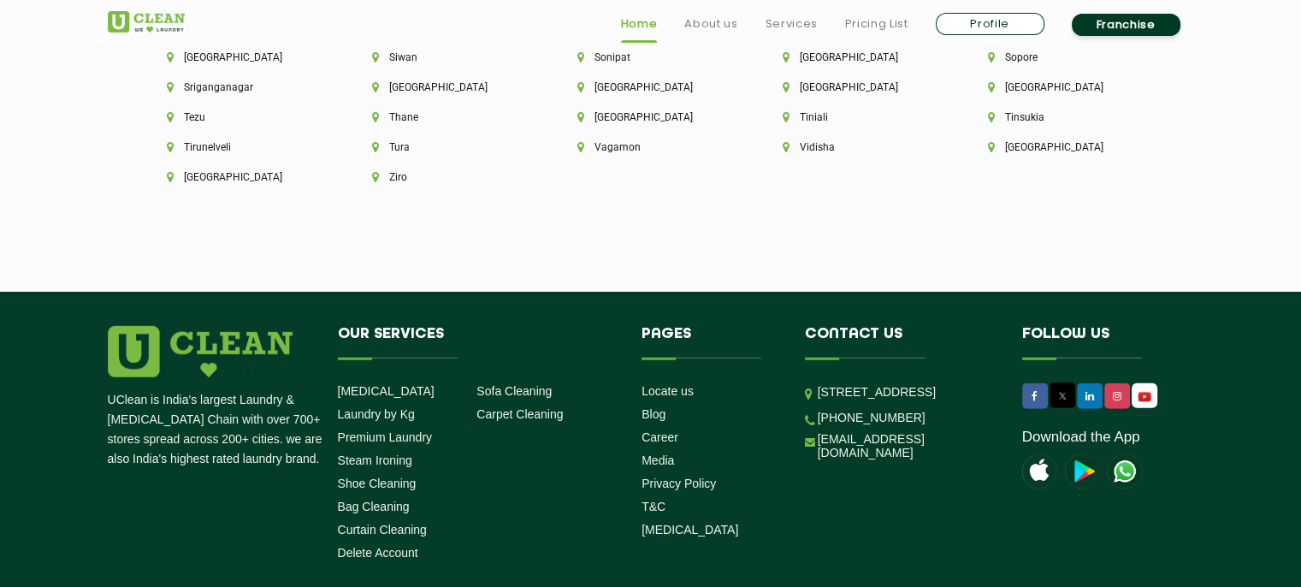
scroll to position [4908, 0]
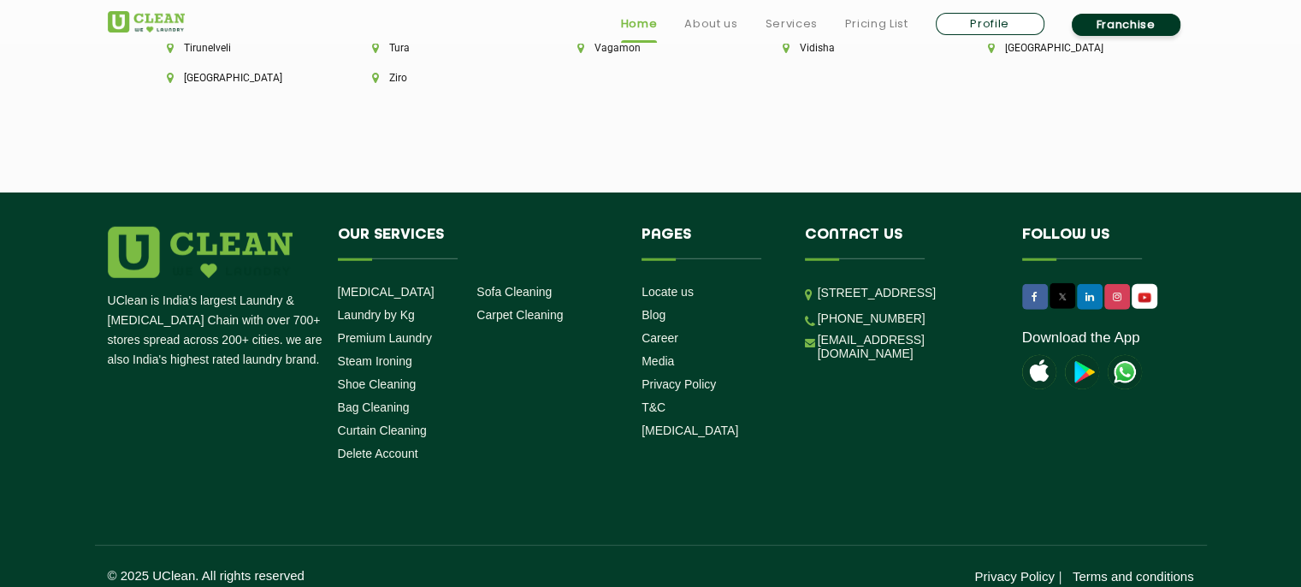
click at [999, 21] on link "Profile" at bounding box center [990, 24] width 109 height 22
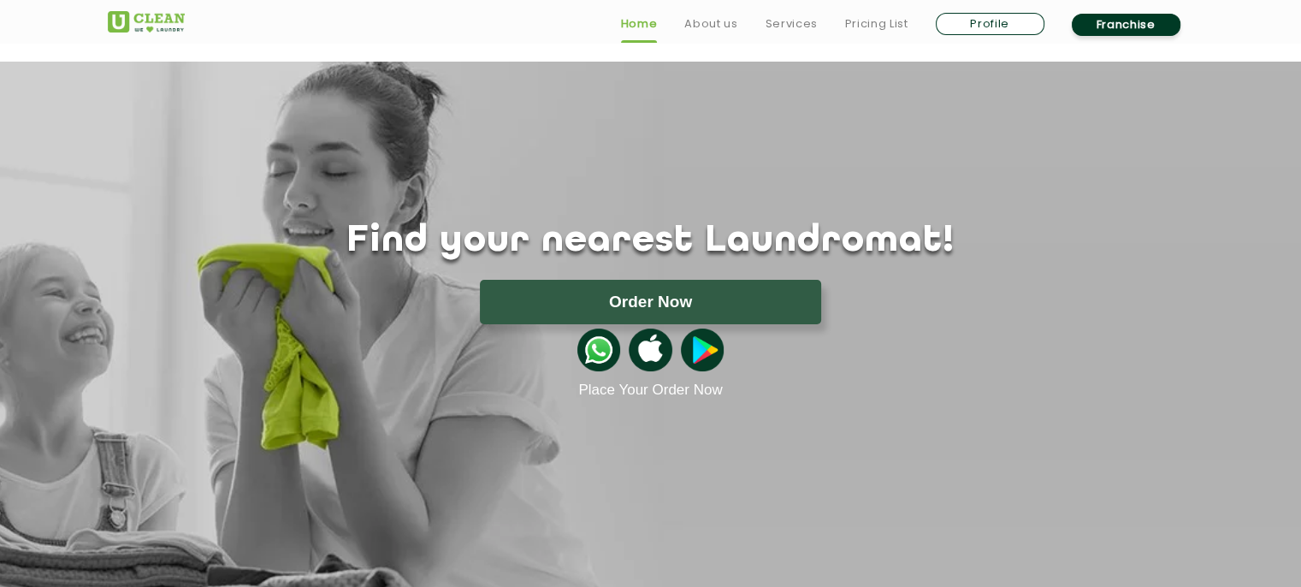
select select
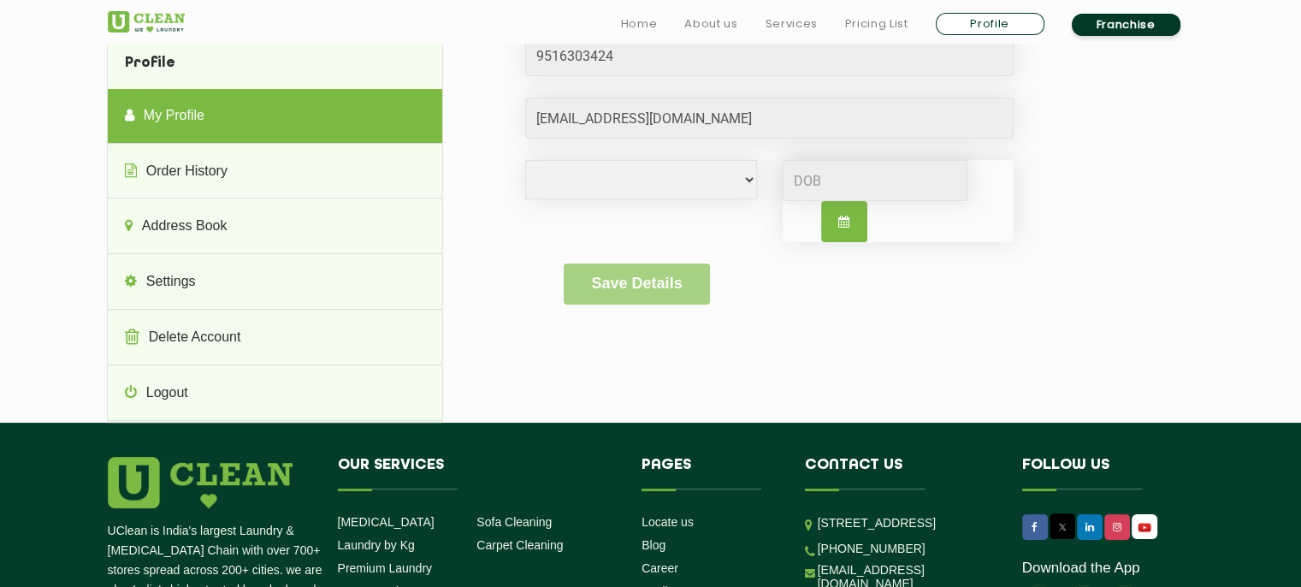
scroll to position [150, 0]
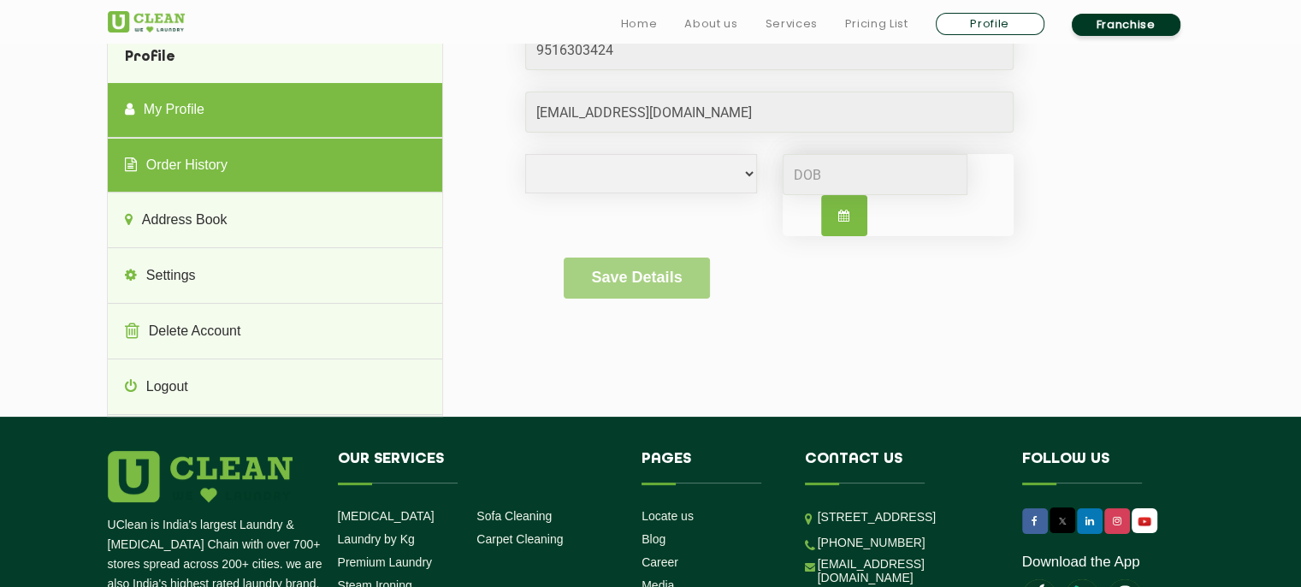
click at [390, 177] on link "Order History" at bounding box center [275, 166] width 334 height 55
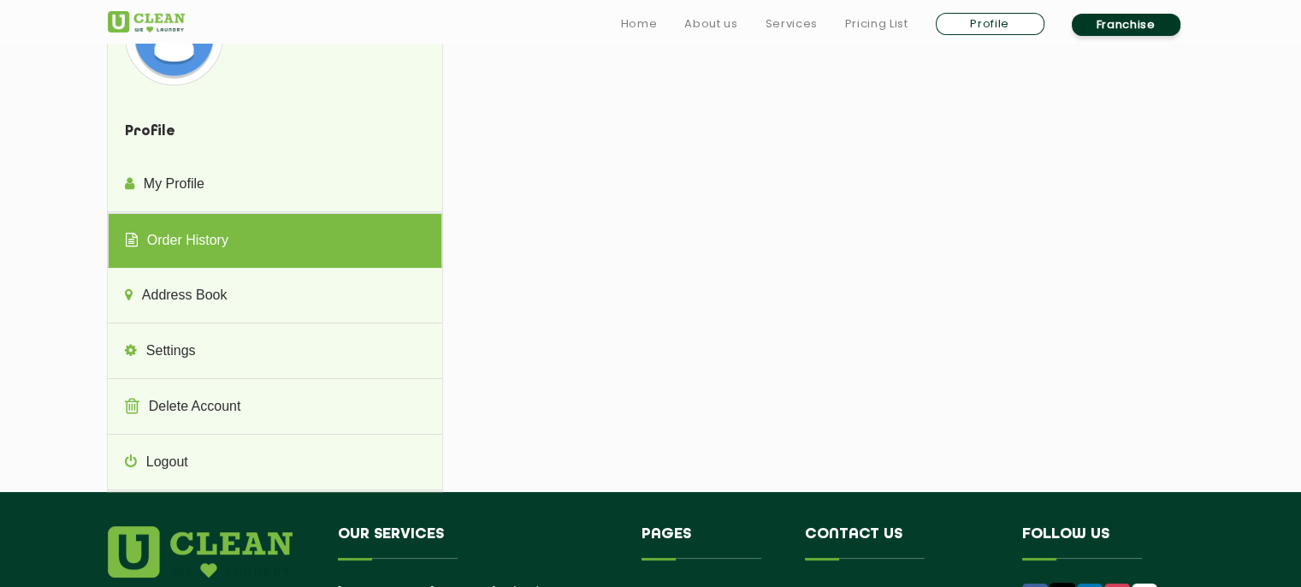
scroll to position [89, 0]
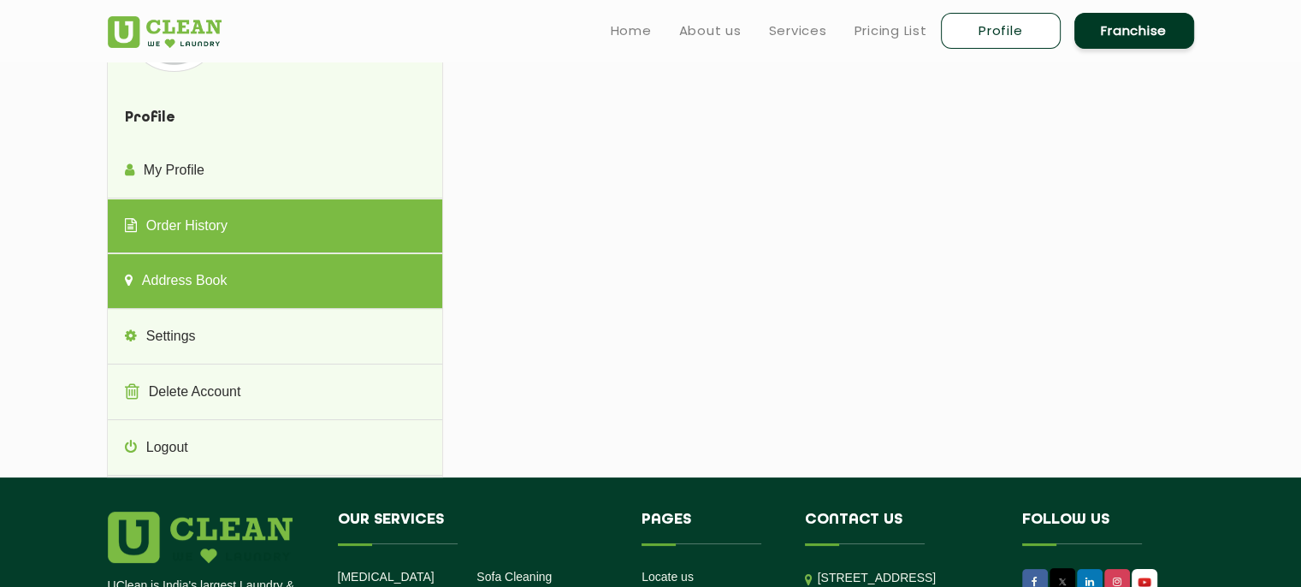
click at [383, 291] on link "Address Book" at bounding box center [275, 281] width 334 height 55
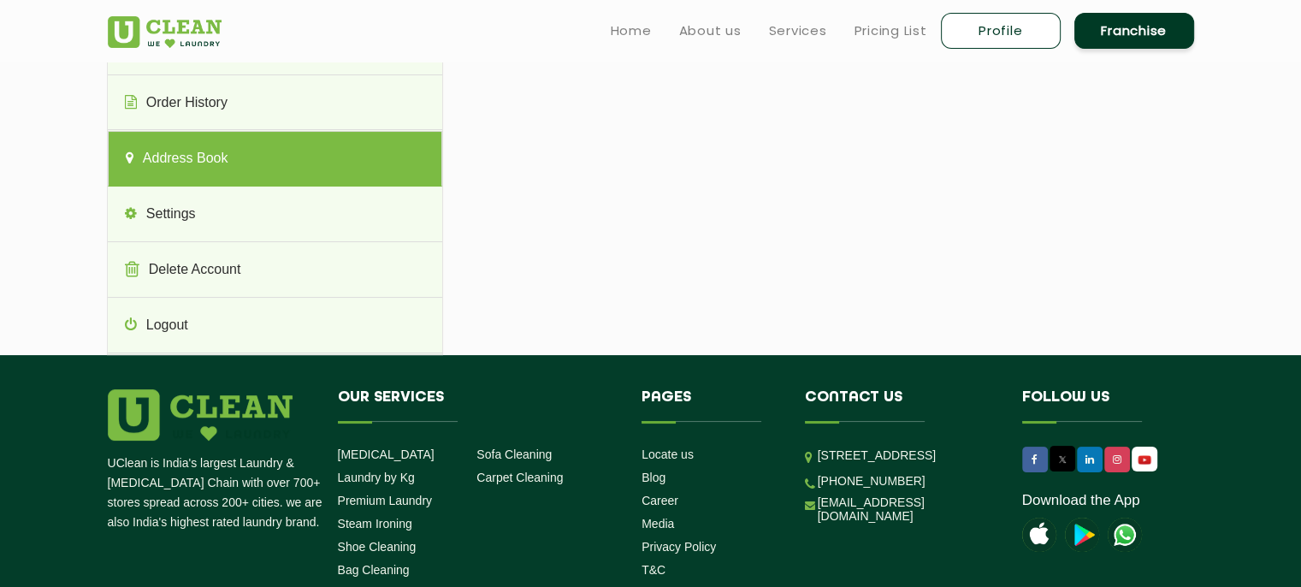
scroll to position [0, 0]
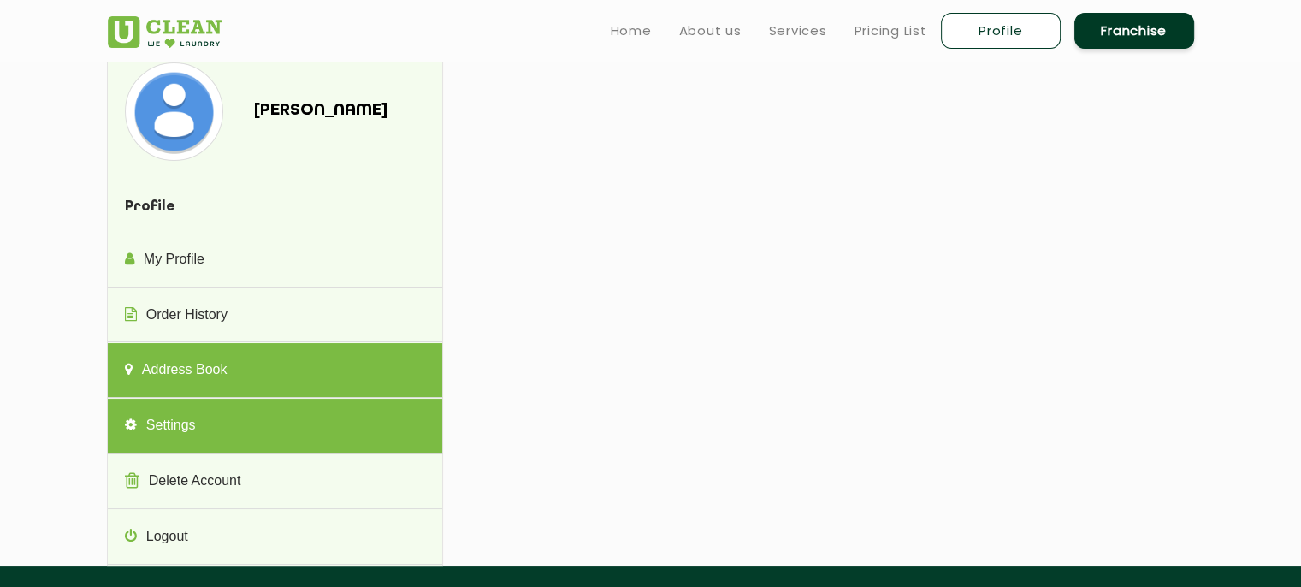
click at [334, 400] on link "Settings" at bounding box center [275, 426] width 334 height 55
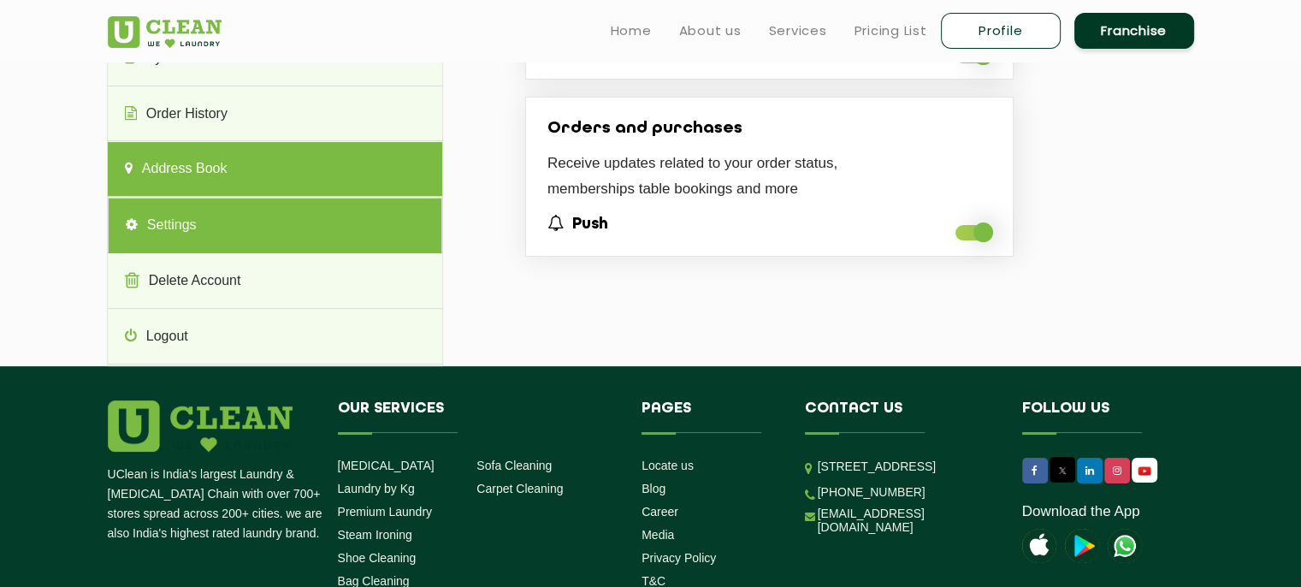
scroll to position [202, 0]
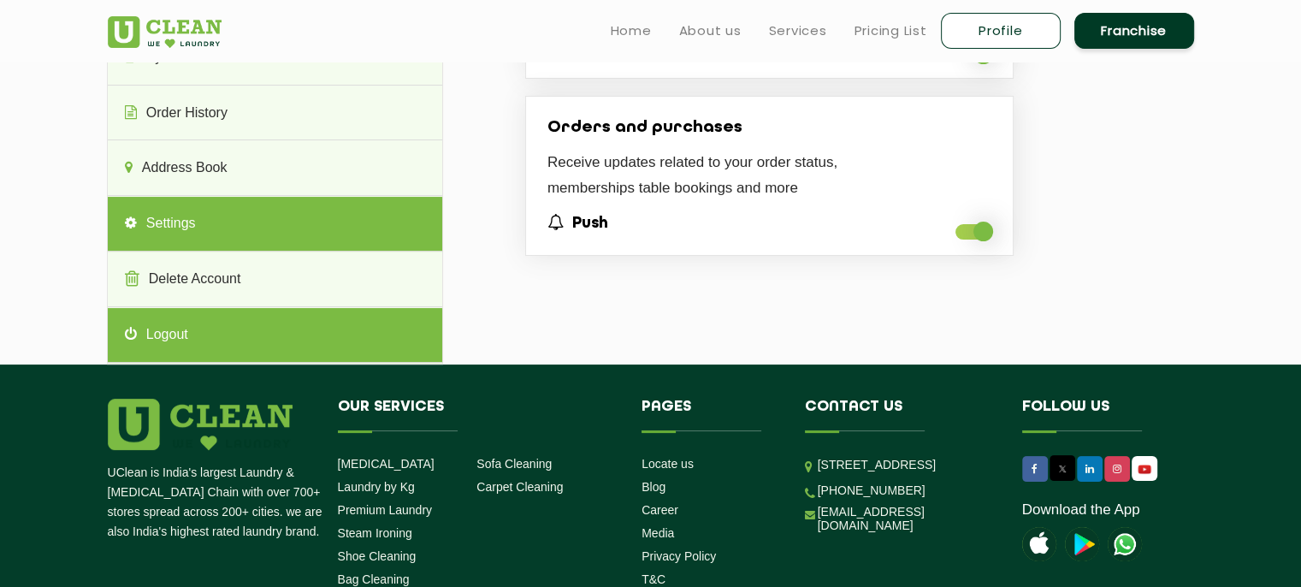
click at [319, 327] on link "Logout" at bounding box center [275, 335] width 334 height 55
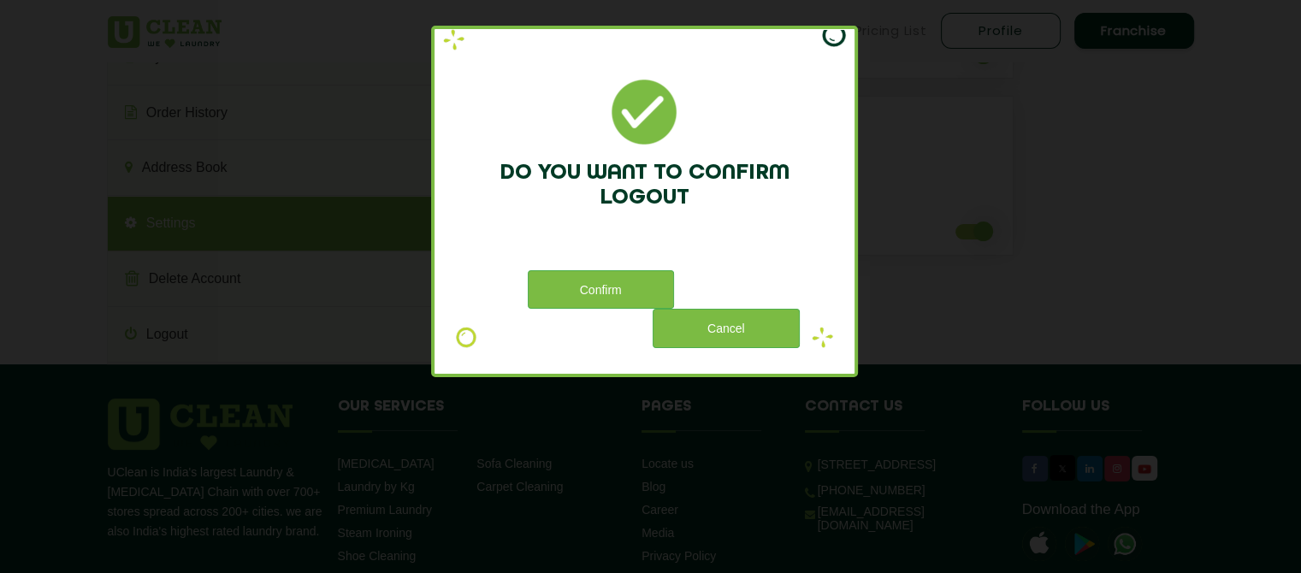
click at [835, 38] on img at bounding box center [833, 38] width 23 height 17
click at [935, 79] on div "Do you want to confirm logout Confirm Cancel" at bounding box center [650, 286] width 1301 height 573
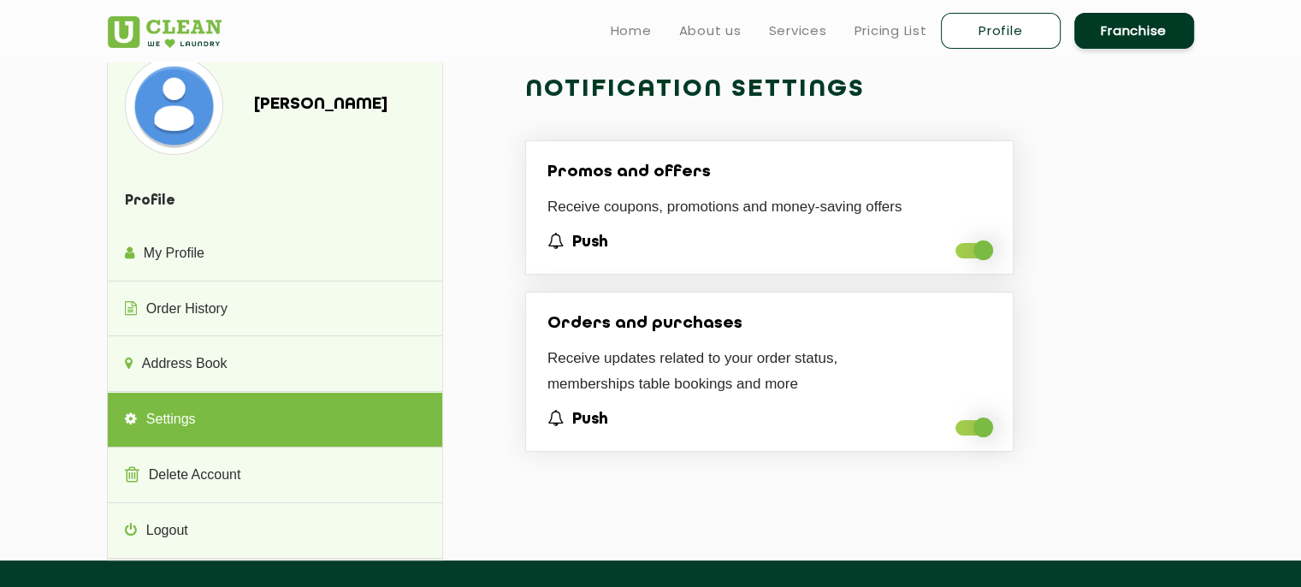
scroll to position [0, 0]
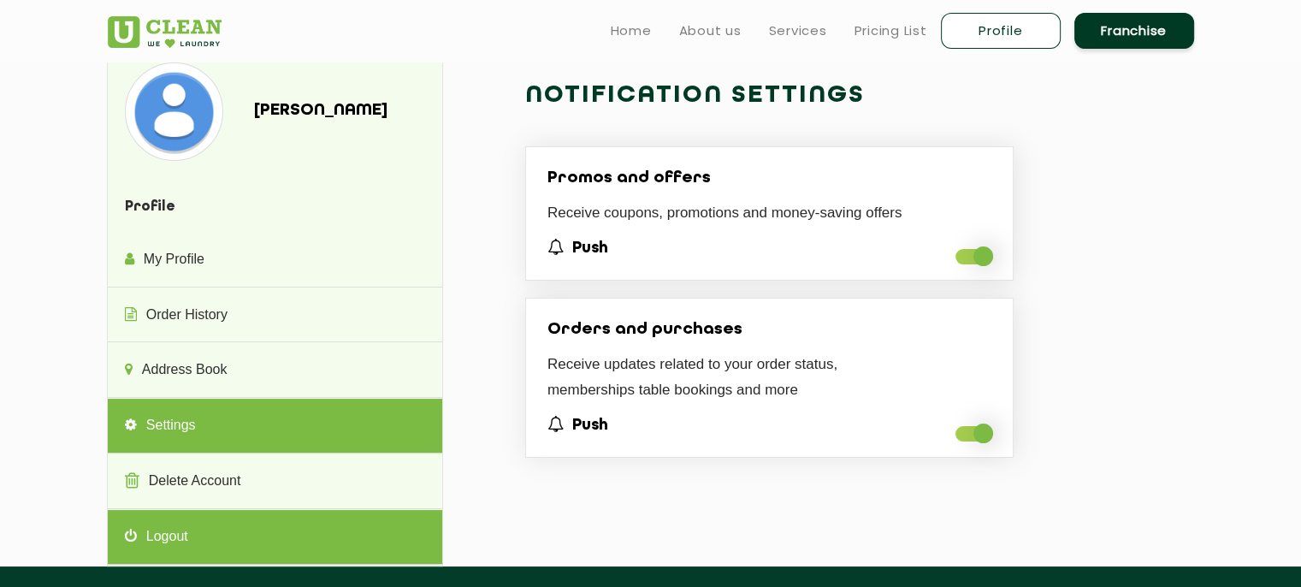
click at [208, 540] on link "Logout" at bounding box center [275, 537] width 334 height 55
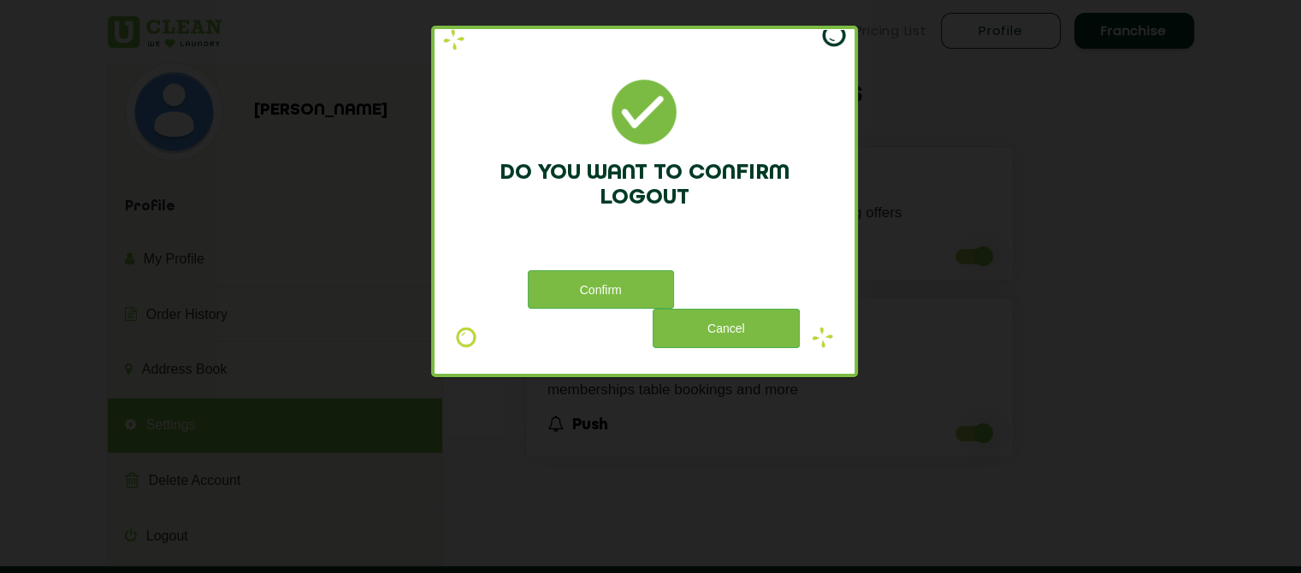
click at [1020, 109] on div "Do you want to confirm logout Confirm Cancel" at bounding box center [650, 286] width 1301 height 573
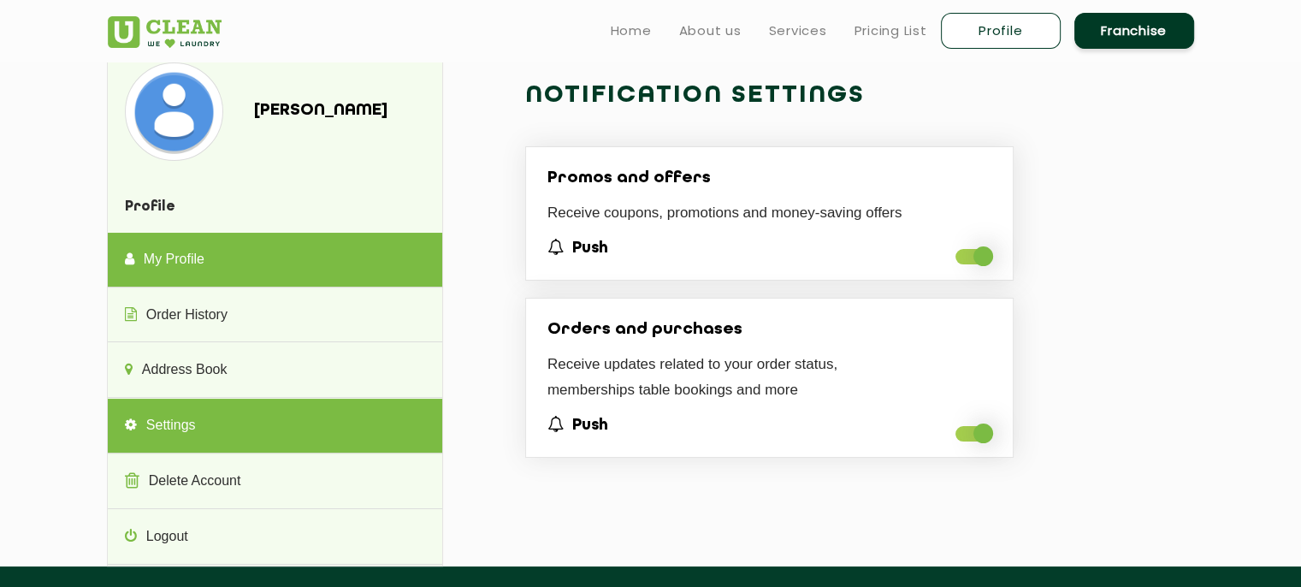
click at [250, 254] on link "My Profile" at bounding box center [275, 260] width 334 height 55
